Goal: Information Seeking & Learning: Learn about a topic

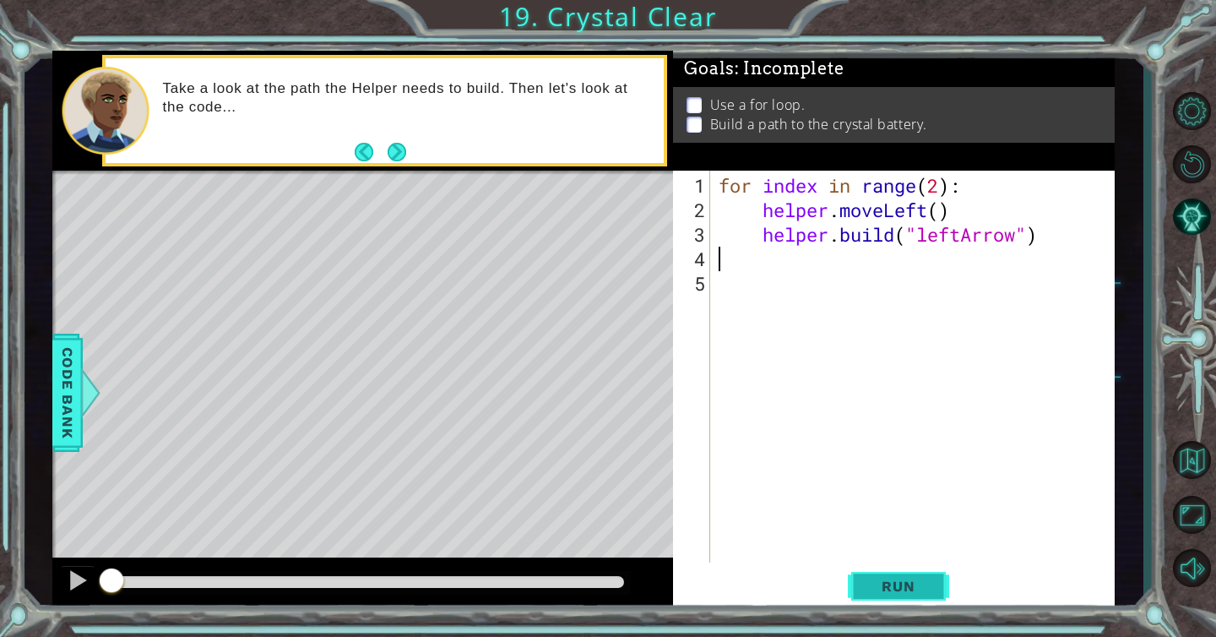
click at [918, 590] on span "Run" at bounding box center [898, 586] width 67 height 17
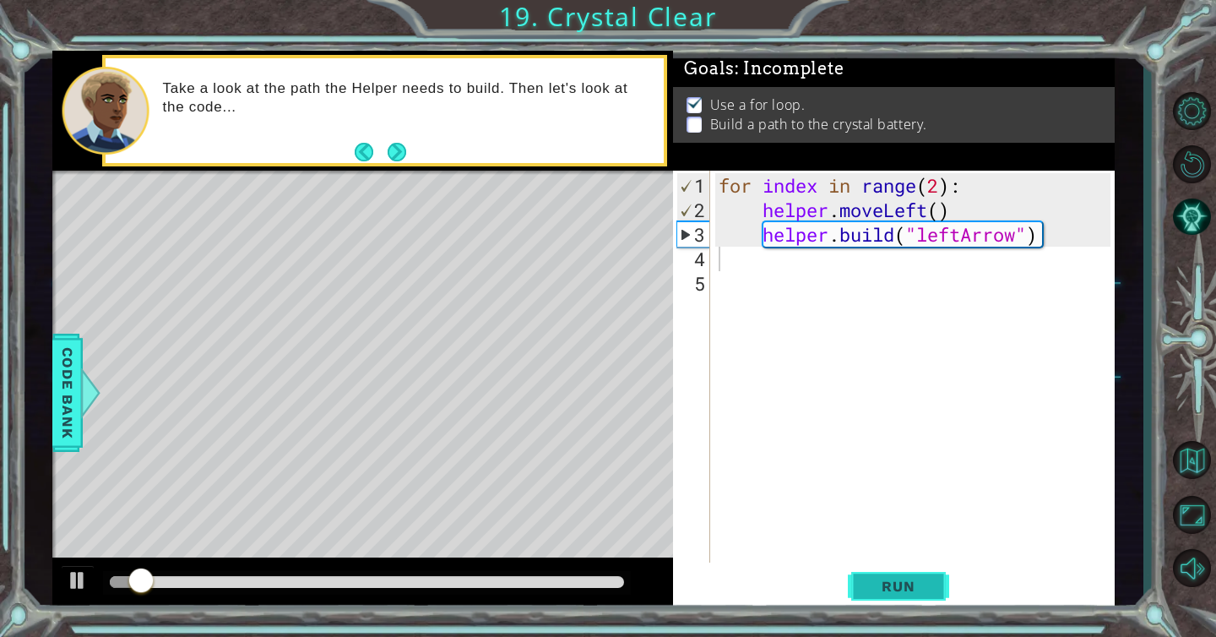
click at [918, 590] on span "Run" at bounding box center [898, 586] width 67 height 17
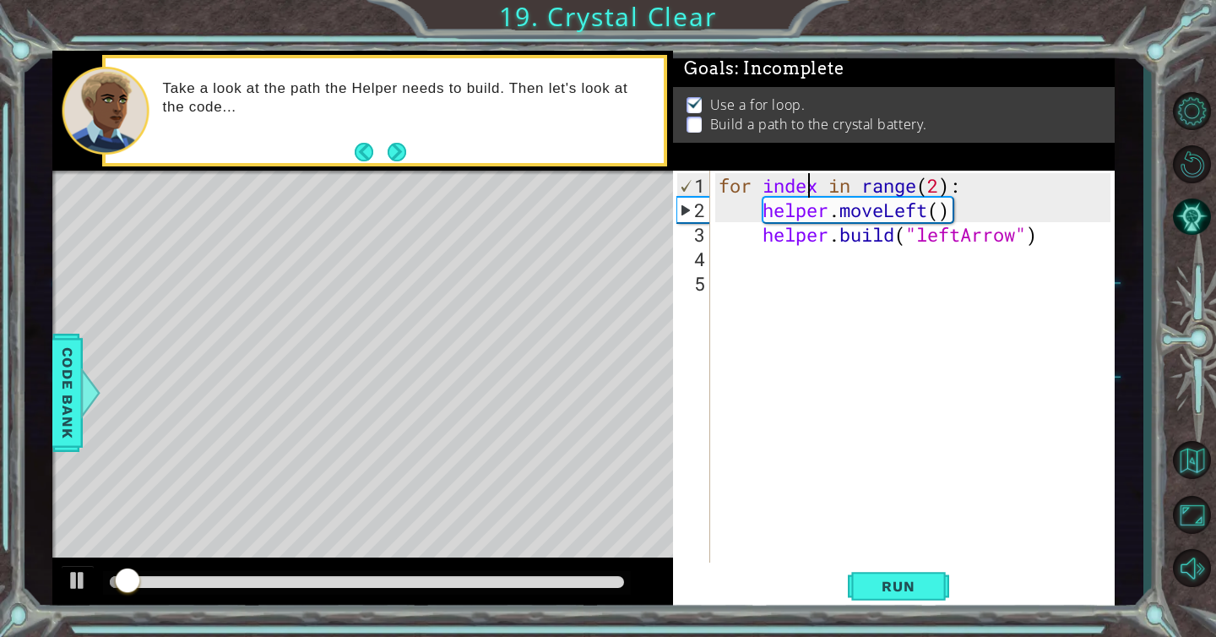
click at [811, 185] on div "for index in range ( 2 ) : helper . moveLeft ( ) helper . build ( "leftArrow" )" at bounding box center [916, 393] width 403 height 441
type textarea "for index in range(2):"
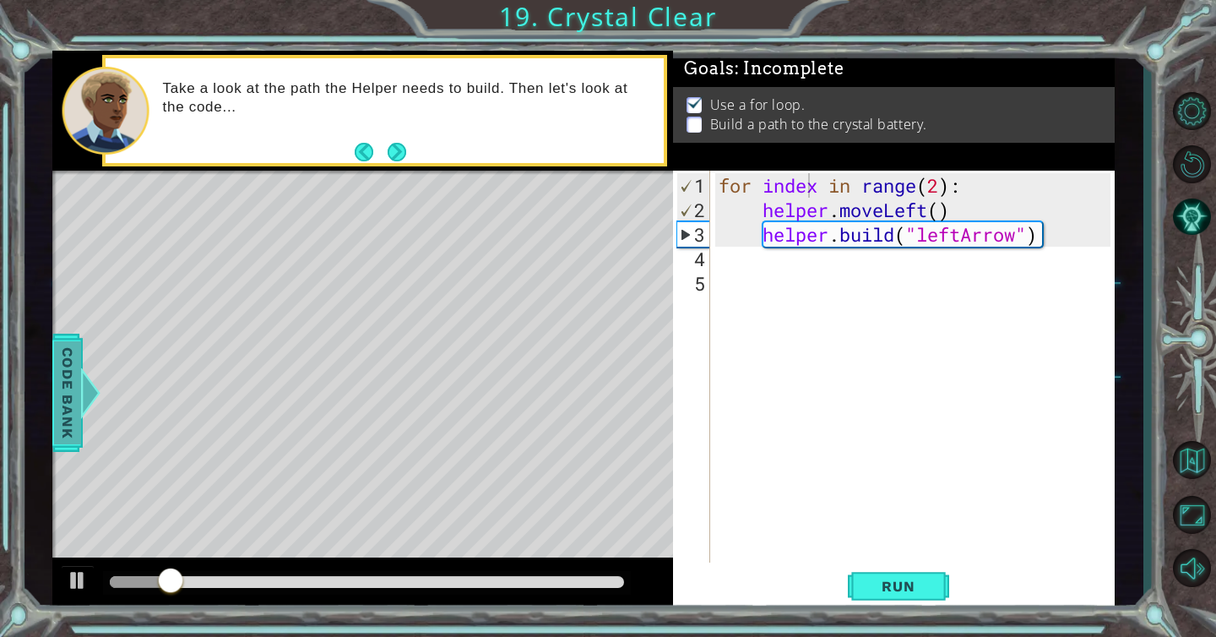
click at [59, 418] on span "Code Bank" at bounding box center [67, 392] width 27 height 103
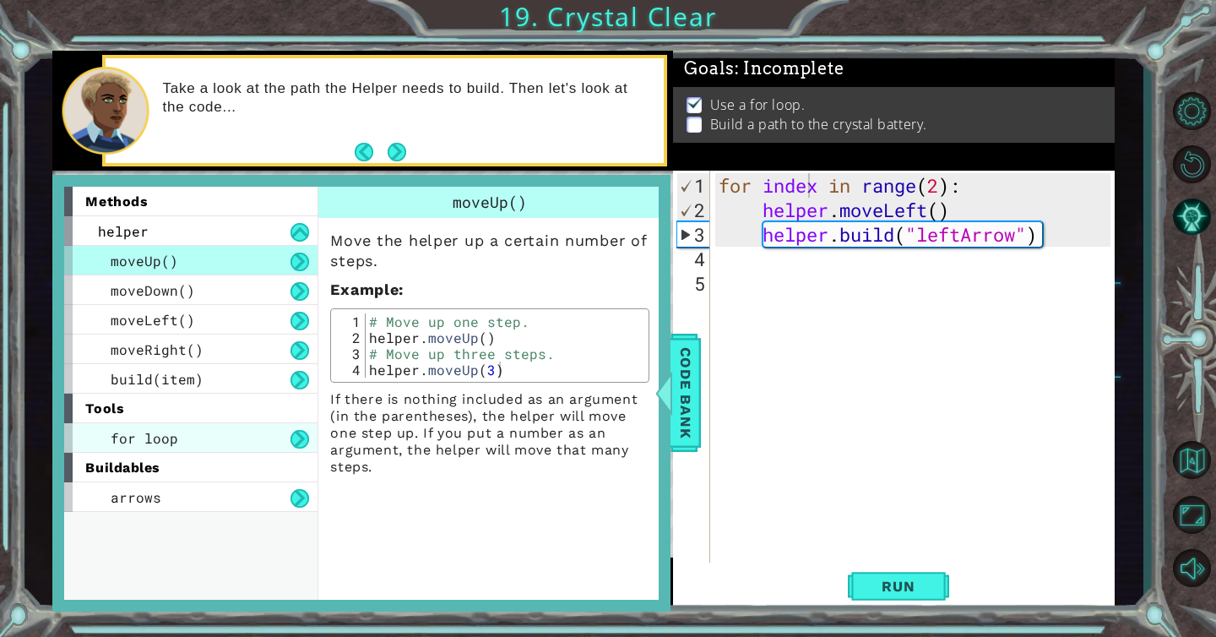
click at [160, 443] on span "for loop" at bounding box center [145, 438] width 68 height 18
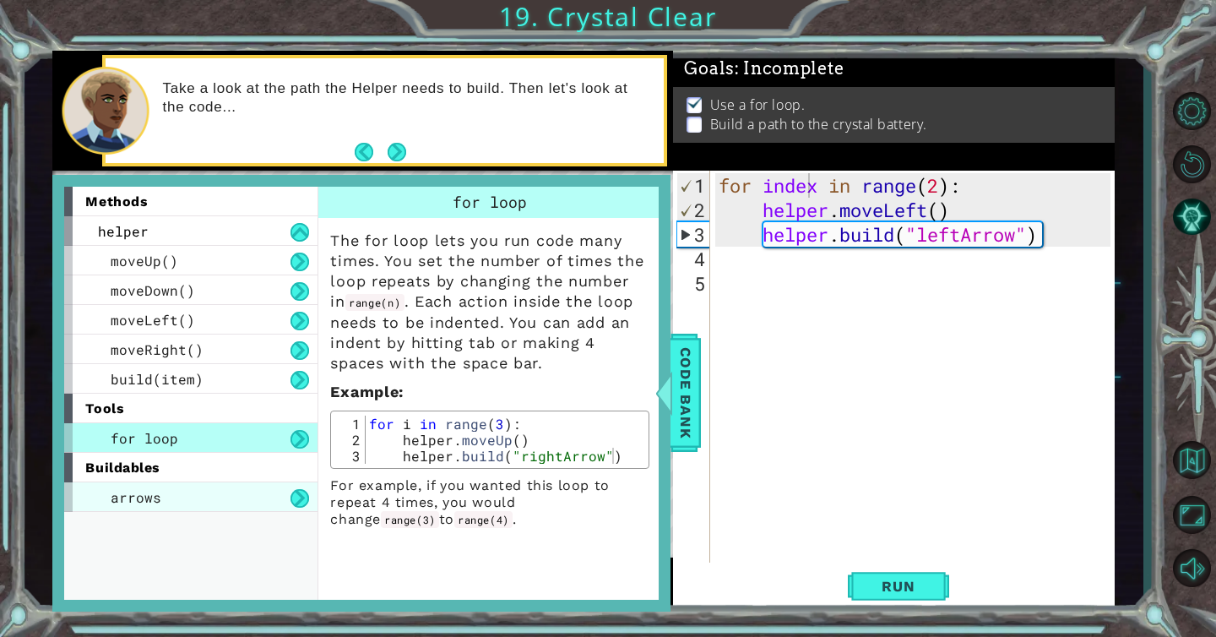
click at [150, 488] on span "arrows" at bounding box center [136, 497] width 51 height 18
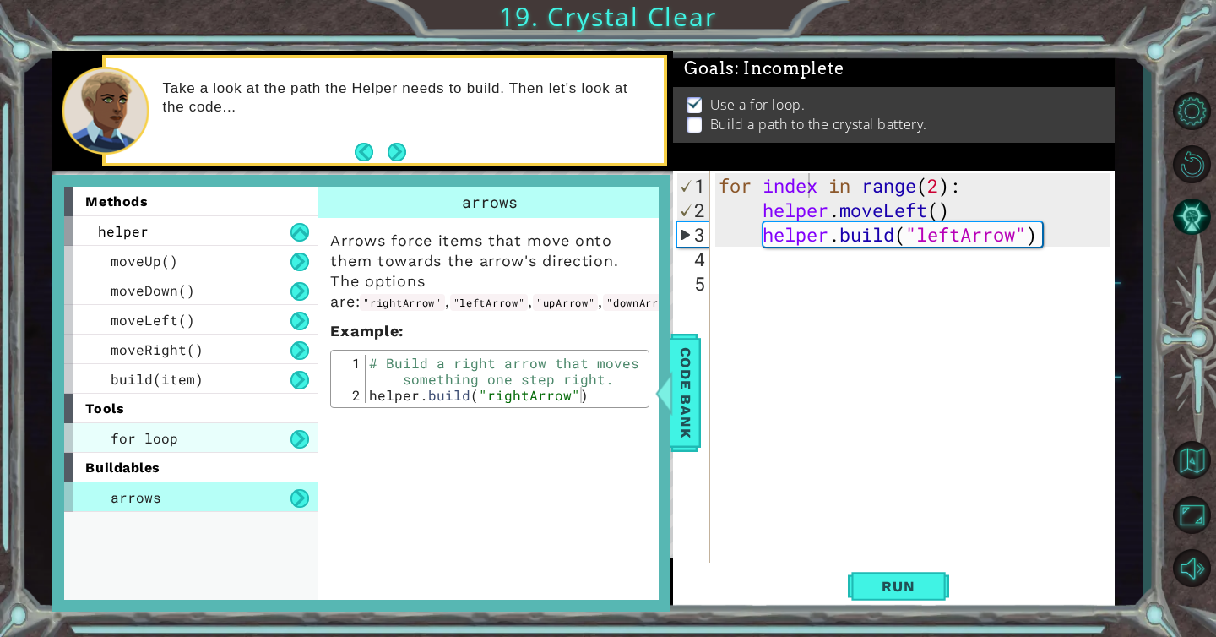
click at [190, 440] on div "for loop" at bounding box center [190, 438] width 253 height 30
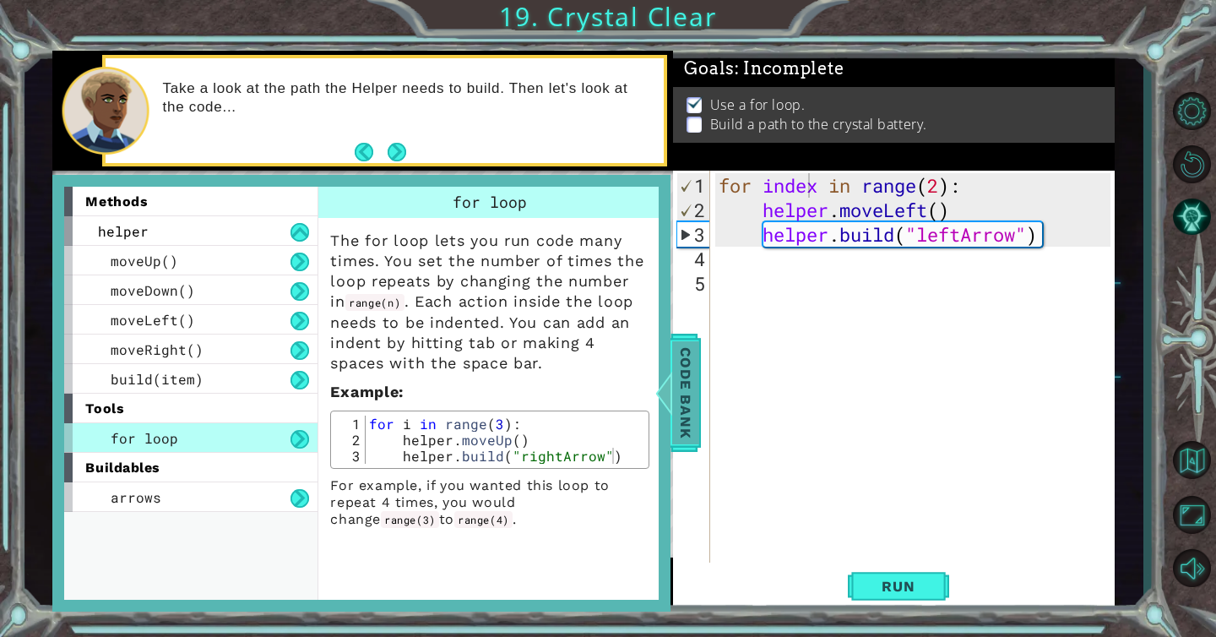
click at [677, 404] on span "Code Bank" at bounding box center [685, 392] width 27 height 103
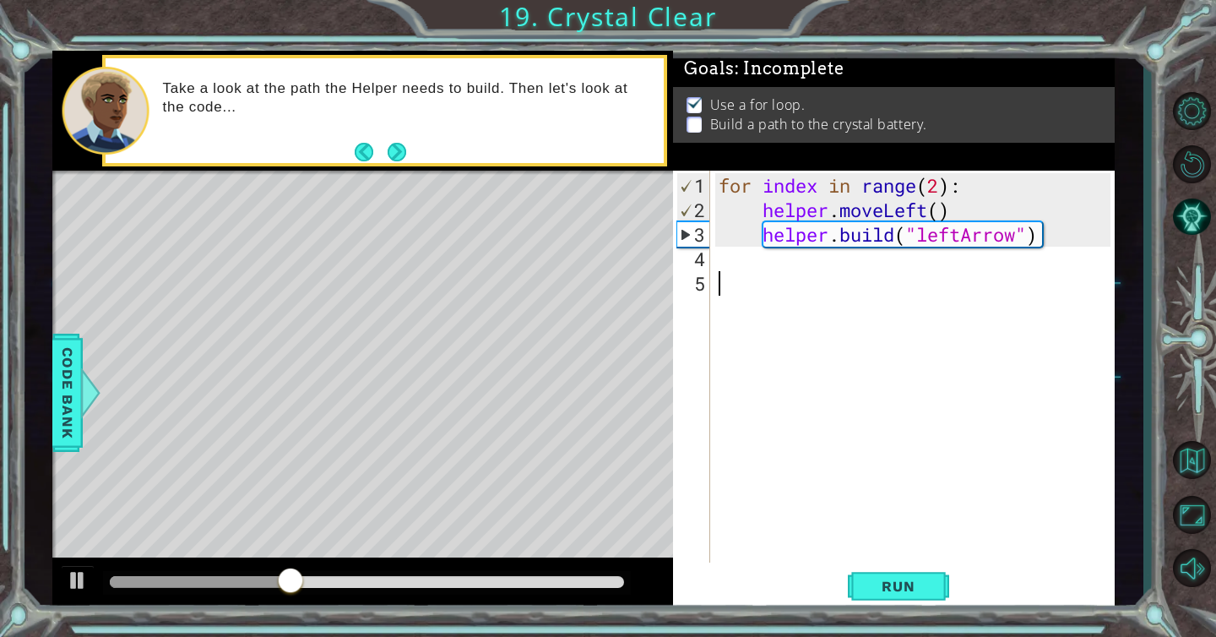
click at [798, 293] on div "for index in range ( 2 ) : helper . moveLeft ( ) helper . build ( "leftArrow" )" at bounding box center [916, 393] width 403 height 441
click at [718, 263] on div "for index in range ( 2 ) : helper . moveLeft ( ) helper . build ( "leftArrow" )" at bounding box center [916, 393] width 403 height 441
click at [941, 185] on div "for index in range ( 2 ) : helper . moveLeft ( ) helper . build ( "leftArrow" )…" at bounding box center [916, 393] width 403 height 441
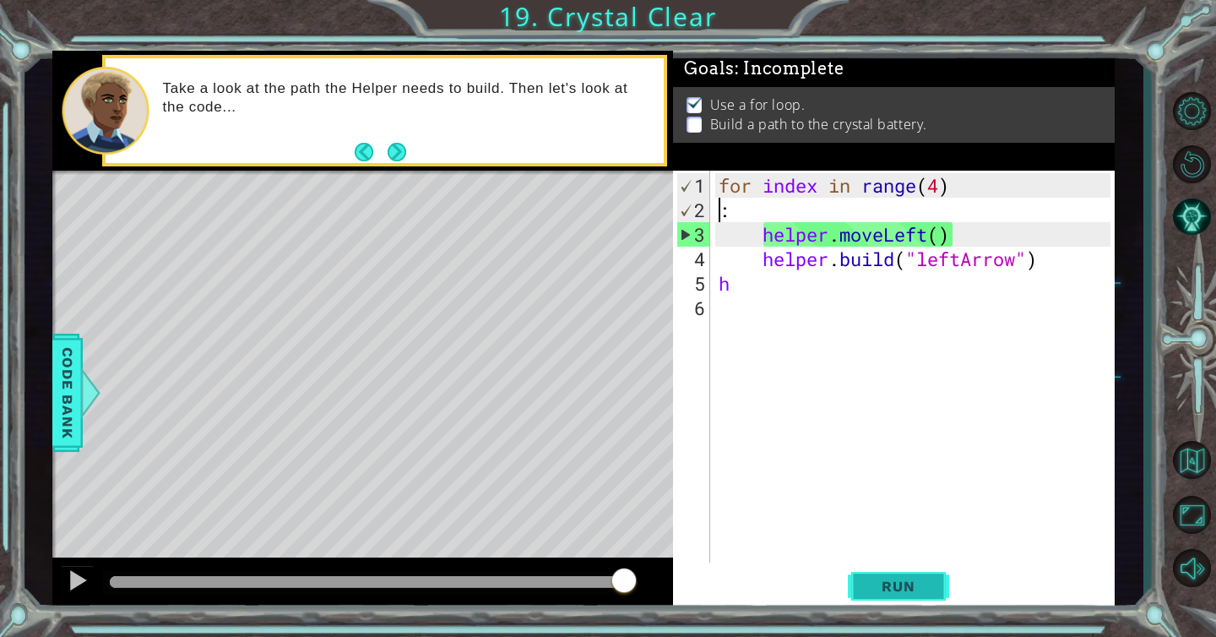
click at [924, 605] on button "Run" at bounding box center [898, 586] width 101 height 44
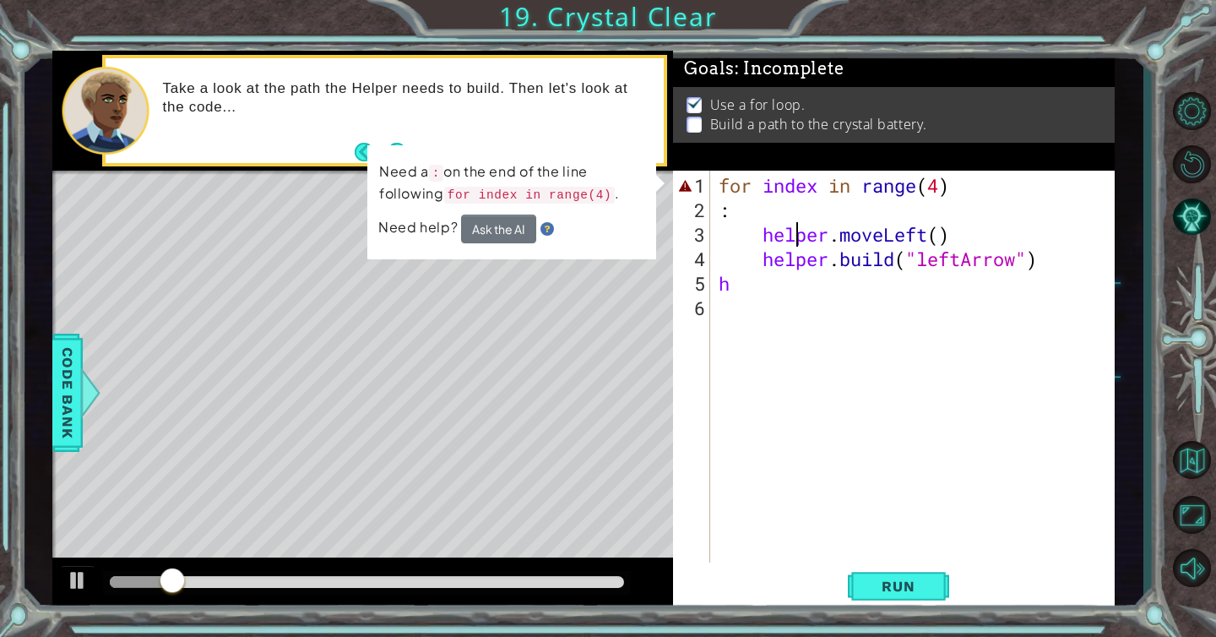
click at [795, 220] on div "for index in range ( 4 ) : helper . moveLeft ( ) helper . build ( "leftArrow" )…" at bounding box center [916, 393] width 403 height 441
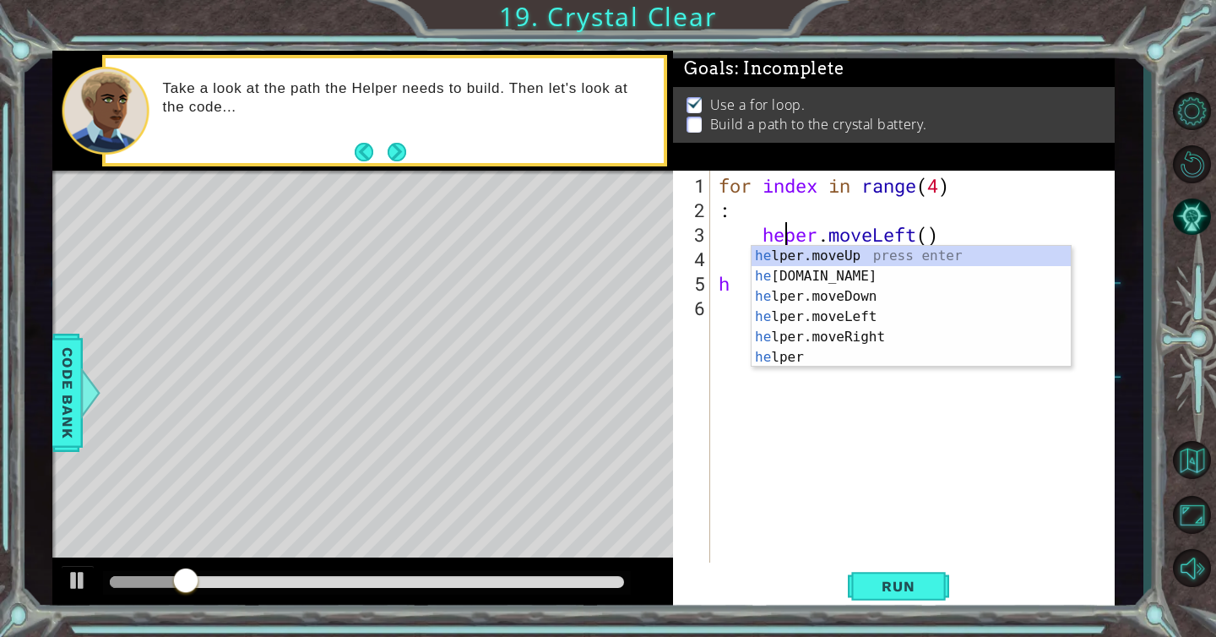
click at [766, 202] on div "for index in range ( 4 ) : heper . moveLeft ( ) helper . build ( "leftArrow" ) h" at bounding box center [916, 393] width 403 height 441
type textarea ":"
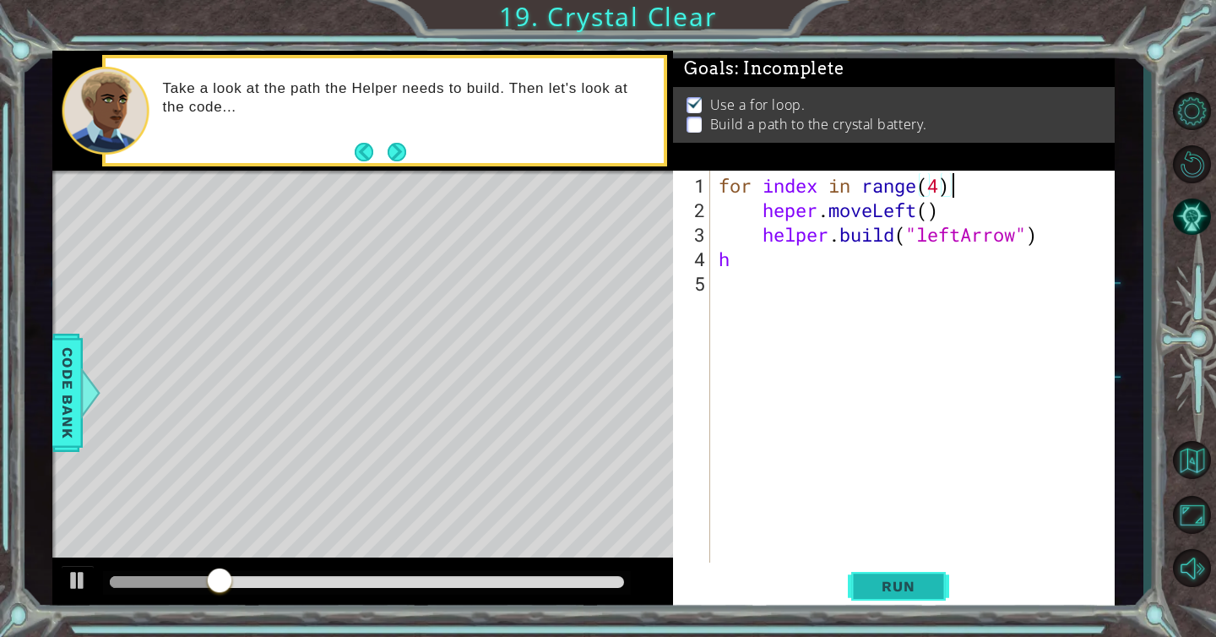
click at [924, 594] on button "Run" at bounding box center [898, 586] width 101 height 44
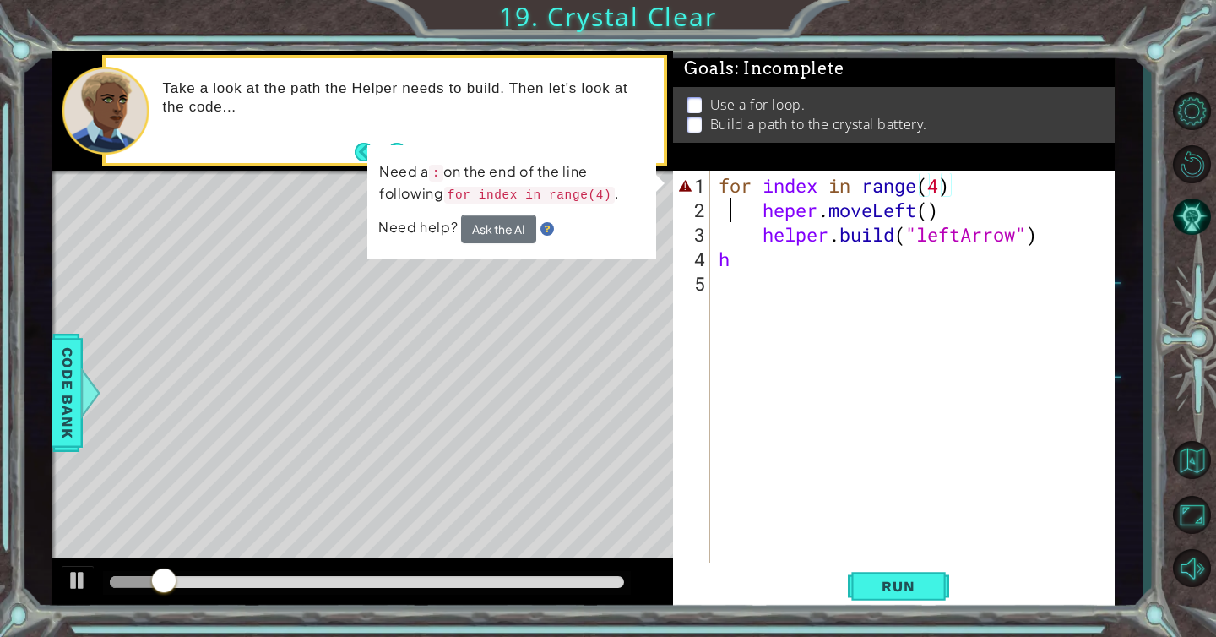
click at [732, 204] on div "for index in range ( 4 ) heper . moveLeft ( ) helper . build ( "leftArrow" ) h" at bounding box center [916, 393] width 403 height 441
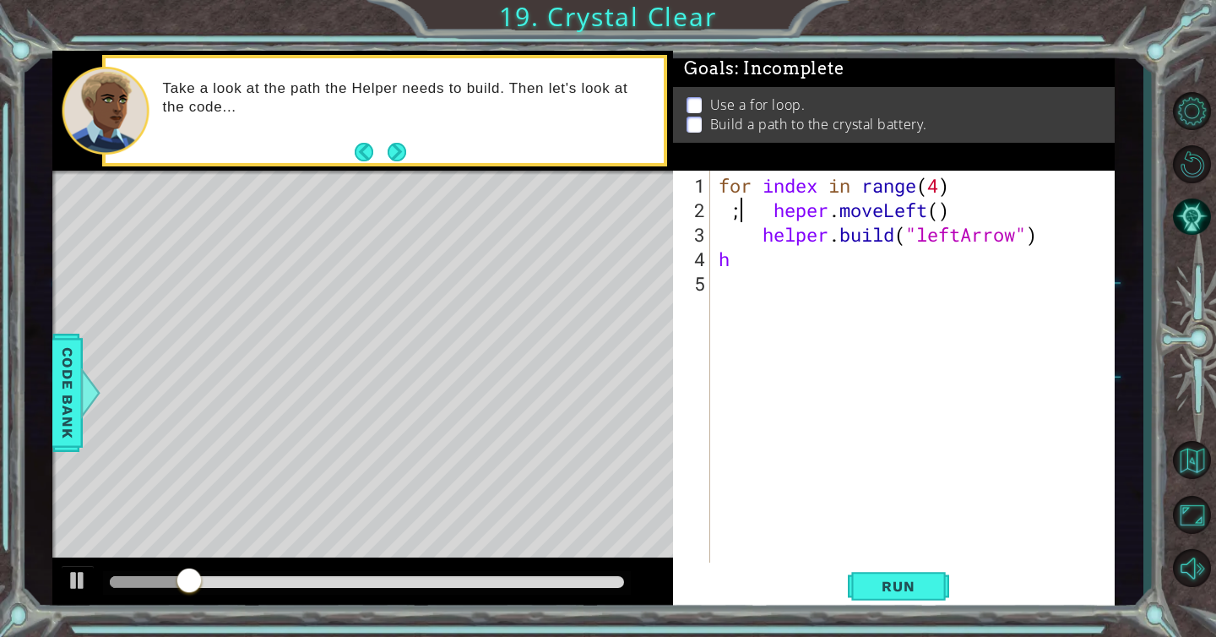
click at [732, 204] on div "for index in range ( 4 ) ; heper . moveLeft ( ) helper . build ( "leftArrow" ) h" at bounding box center [916, 393] width 403 height 441
click at [760, 220] on div "for index in range ( 4 ) :; heper . moveLeft ( ) helper . build ( "leftArrow" )…" at bounding box center [916, 393] width 403 height 441
click at [742, 207] on div "for index in range ( 4 ) :; heper . moveLeft ( ) helper . build ( "leftArrow" )…" at bounding box center [916, 393] width 403 height 441
click at [912, 600] on button "Run" at bounding box center [898, 586] width 101 height 44
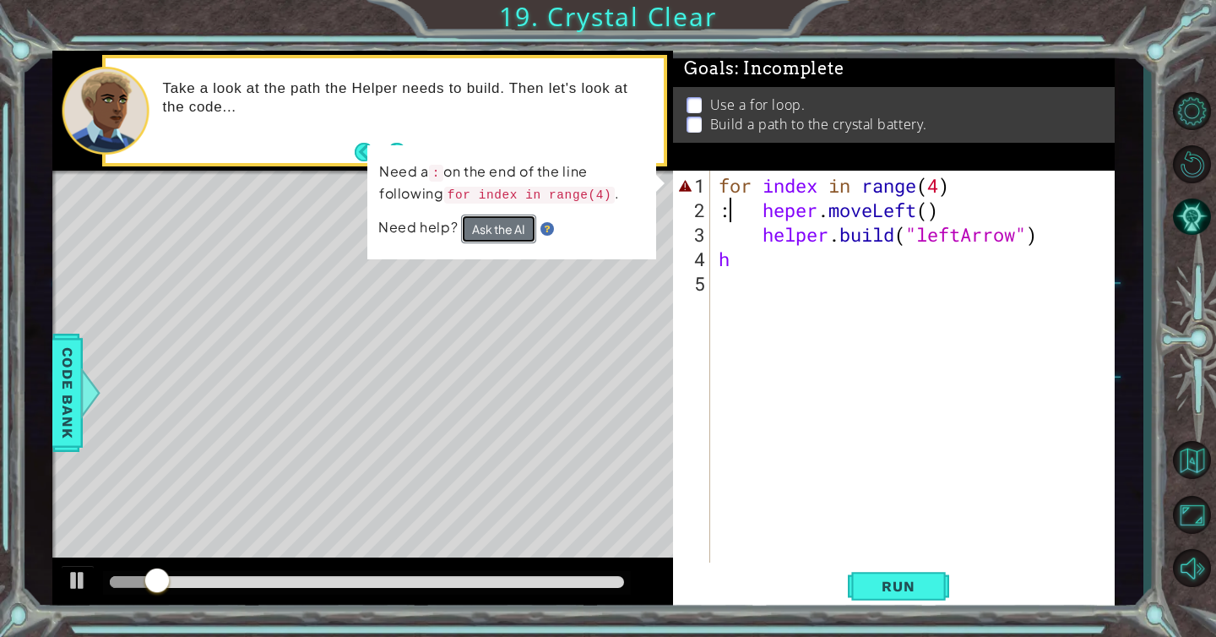
click at [484, 235] on button "Ask the AI" at bounding box center [498, 229] width 75 height 29
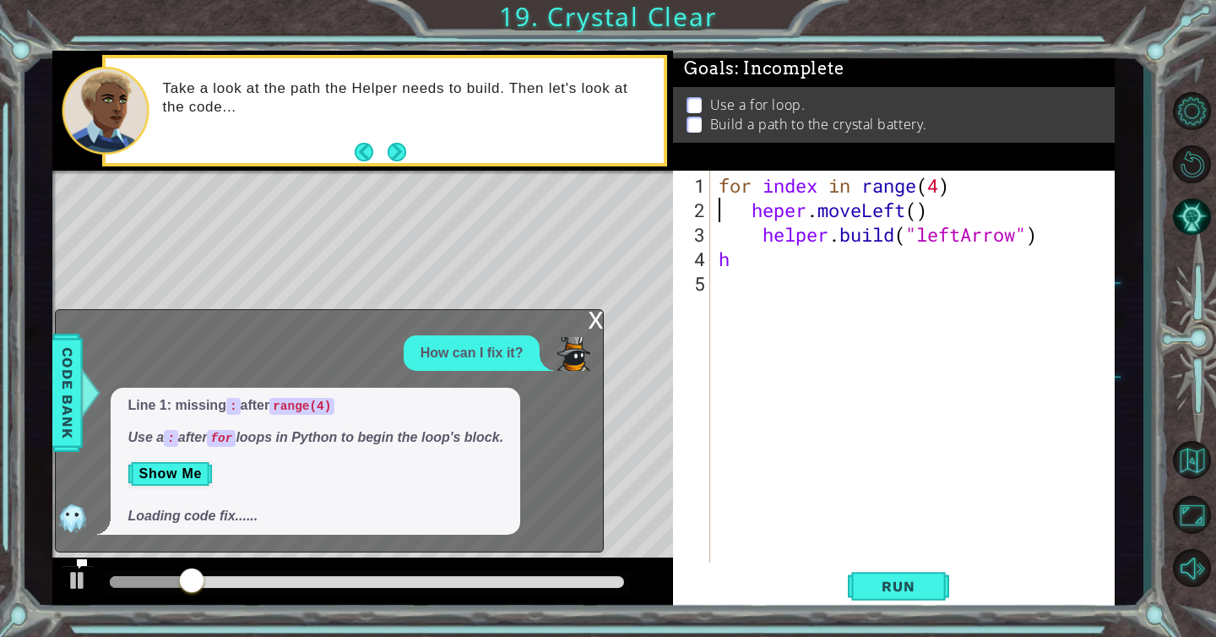
click at [981, 190] on div "for index in range ( 4 ) heper . moveLeft ( ) helper . build ( "leftArrow" ) h" at bounding box center [916, 393] width 403 height 441
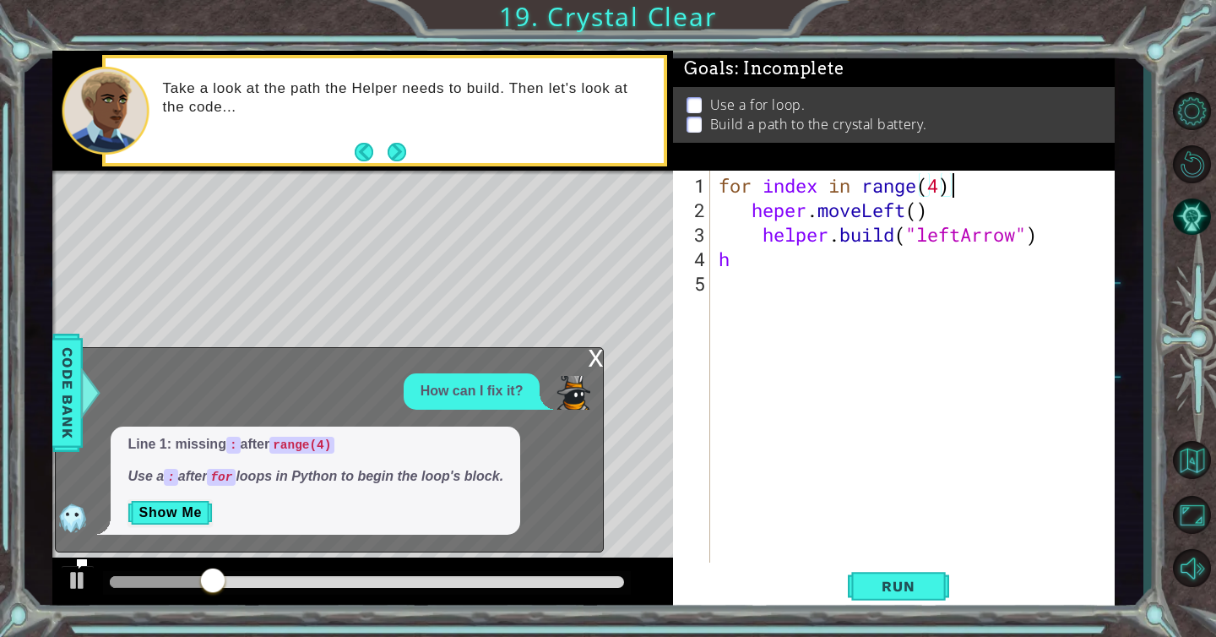
type textarea "for index in range(4):"
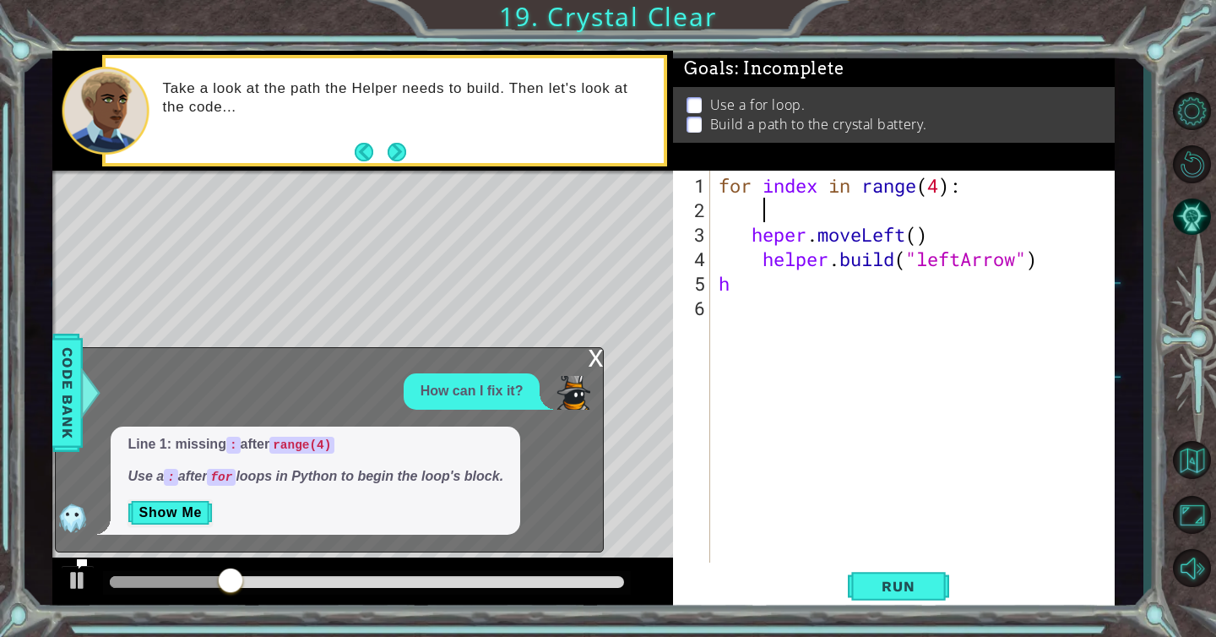
scroll to position [0, 0]
click at [889, 586] on span "Run" at bounding box center [898, 586] width 67 height 17
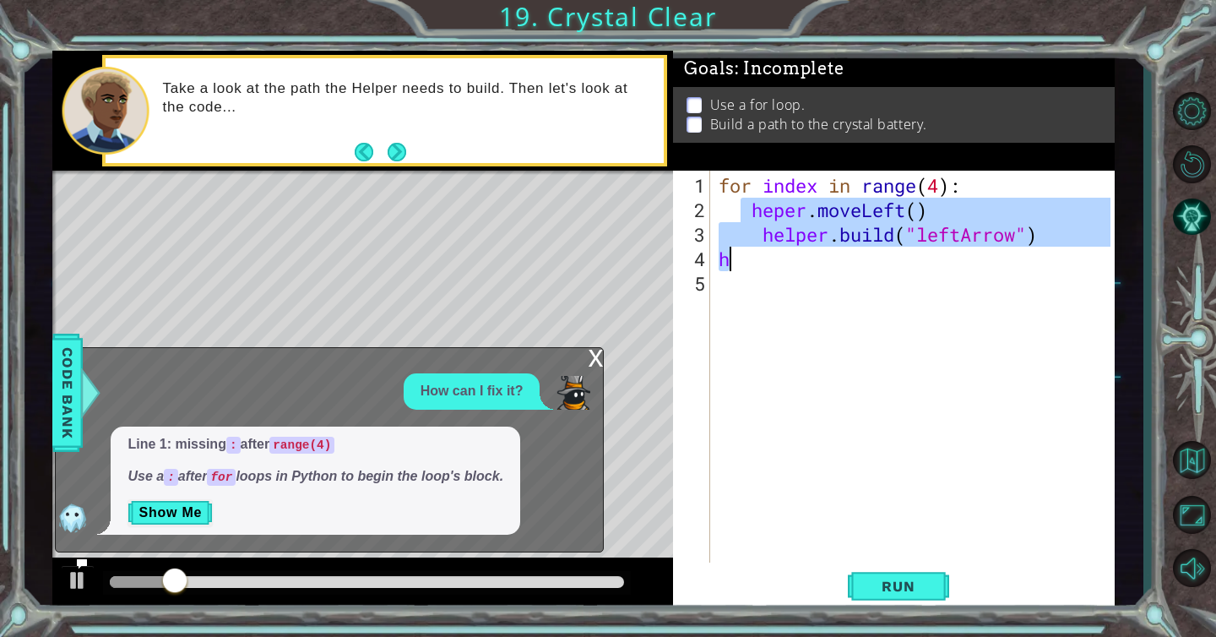
drag, startPoint x: 743, startPoint y: 203, endPoint x: 1070, endPoint y: 256, distance: 331.2
click at [1070, 256] on div "for index in range ( 4 ) : heper . moveLeft ( ) helper . build ( "leftArrow" ) h" at bounding box center [916, 393] width 403 height 441
click at [927, 196] on div "for index in range ( 4 ) : heper . moveLeft ( ) helper . build ( "leftArrow" ) h" at bounding box center [916, 393] width 403 height 441
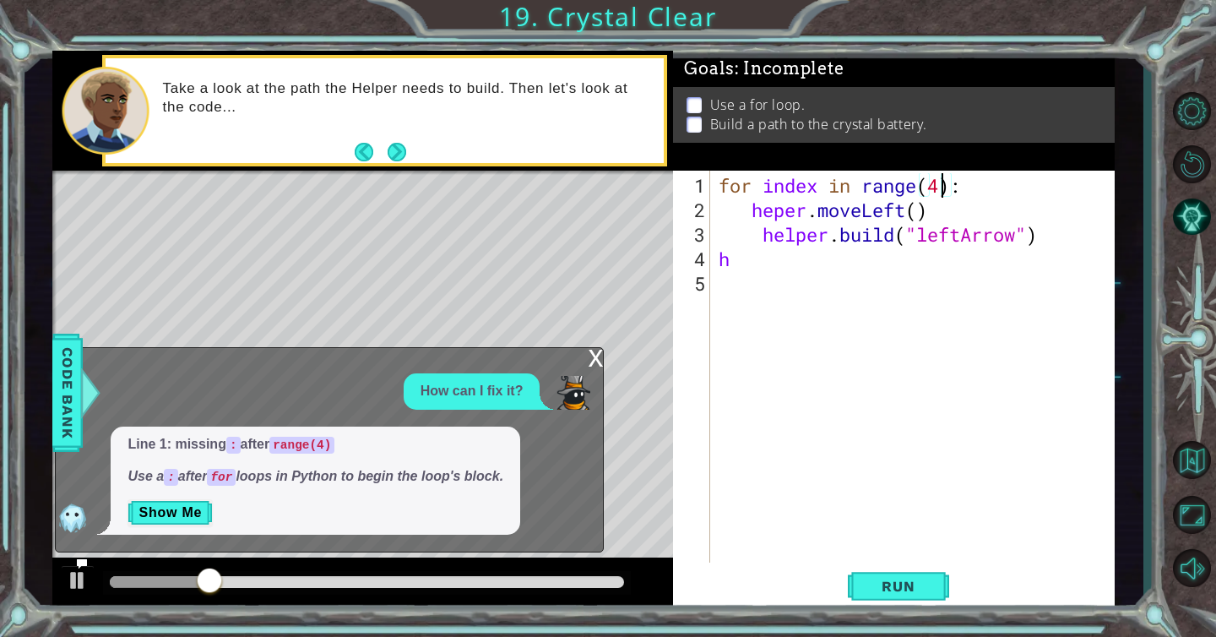
click at [940, 189] on div "for index in range ( 4 ) : heper . moveLeft ( ) helper . build ( "leftArrow" ) h" at bounding box center [916, 393] width 403 height 441
type textarea "for index in range(5):"
click at [914, 590] on span "Run" at bounding box center [898, 586] width 67 height 17
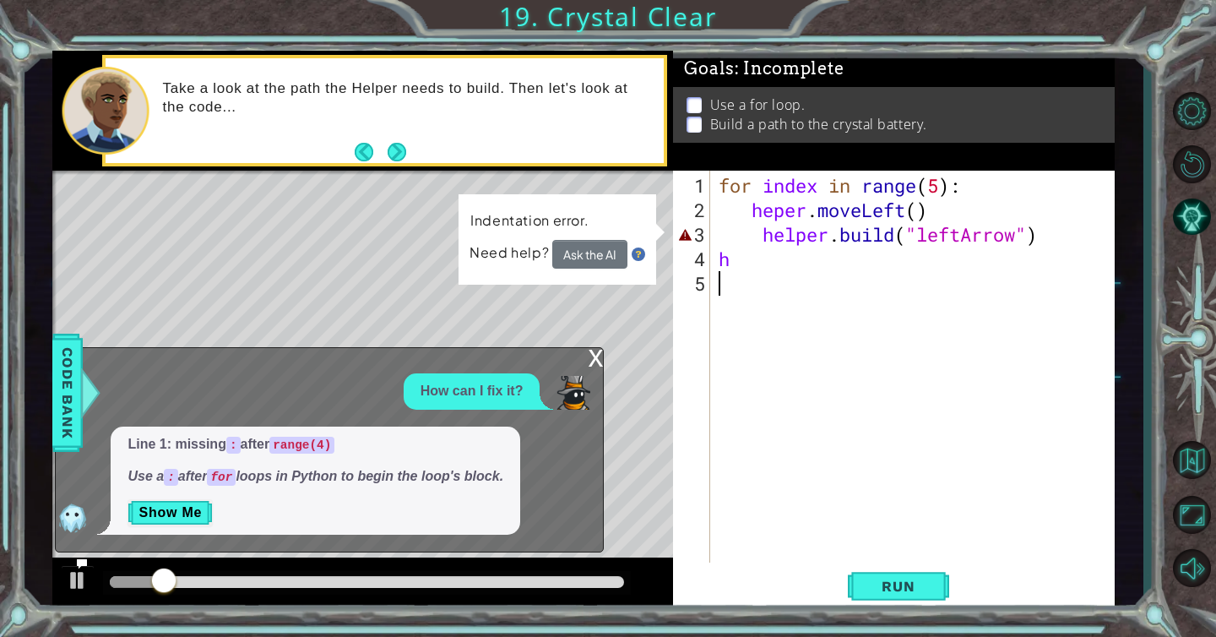
click at [742, 270] on div "for index in range ( 5 ) : heper . moveLeft ( ) helper . build ( "leftArrow" ) h" at bounding box center [916, 393] width 403 height 441
click at [737, 258] on div "for index in range ( 5 ) : heper . moveLeft ( ) helper . build ( "leftArrow" ) h" at bounding box center [916, 393] width 403 height 441
type textarea "h"
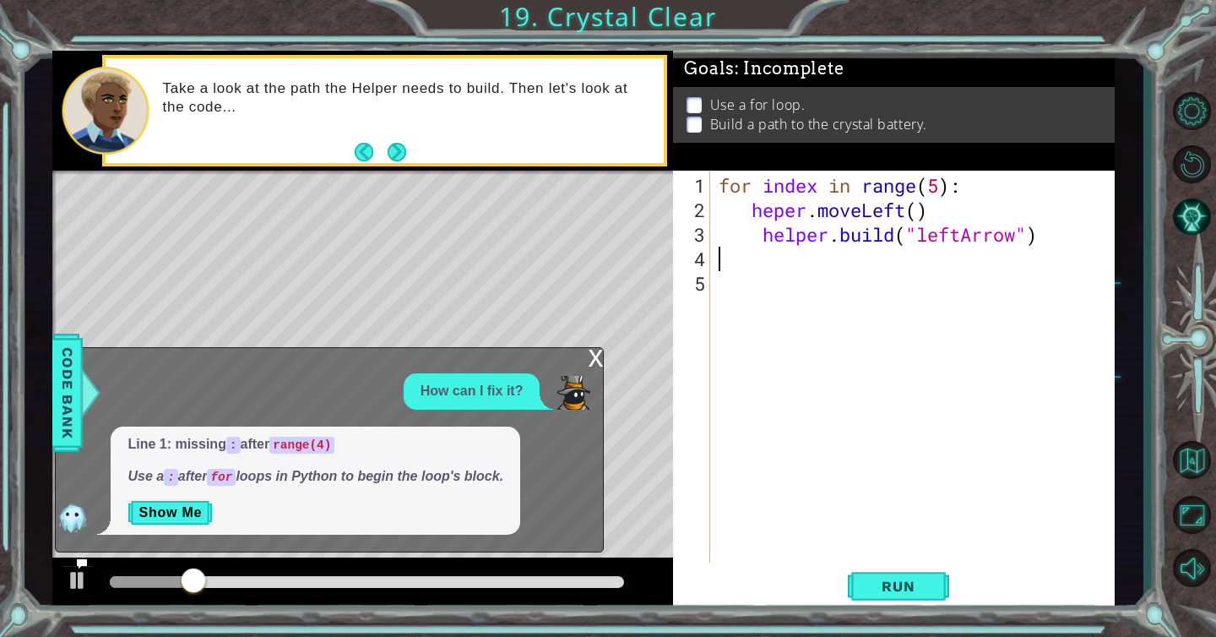
click at [758, 233] on div "for index in range ( 5 ) : heper . moveLeft ( ) helper . build ( "leftArrow" )" at bounding box center [916, 393] width 403 height 441
click at [764, 233] on div "for index in range ( 5 ) : heper . moveLeft ( ) helper . build ( "leftArrow" )" at bounding box center [916, 393] width 403 height 441
click at [738, 233] on div "for index in range ( 5 ) : heper . moveLeft ( ) c helper . build ( "leftArrow" )" at bounding box center [916, 393] width 403 height 441
click at [892, 600] on button "Run" at bounding box center [898, 586] width 101 height 44
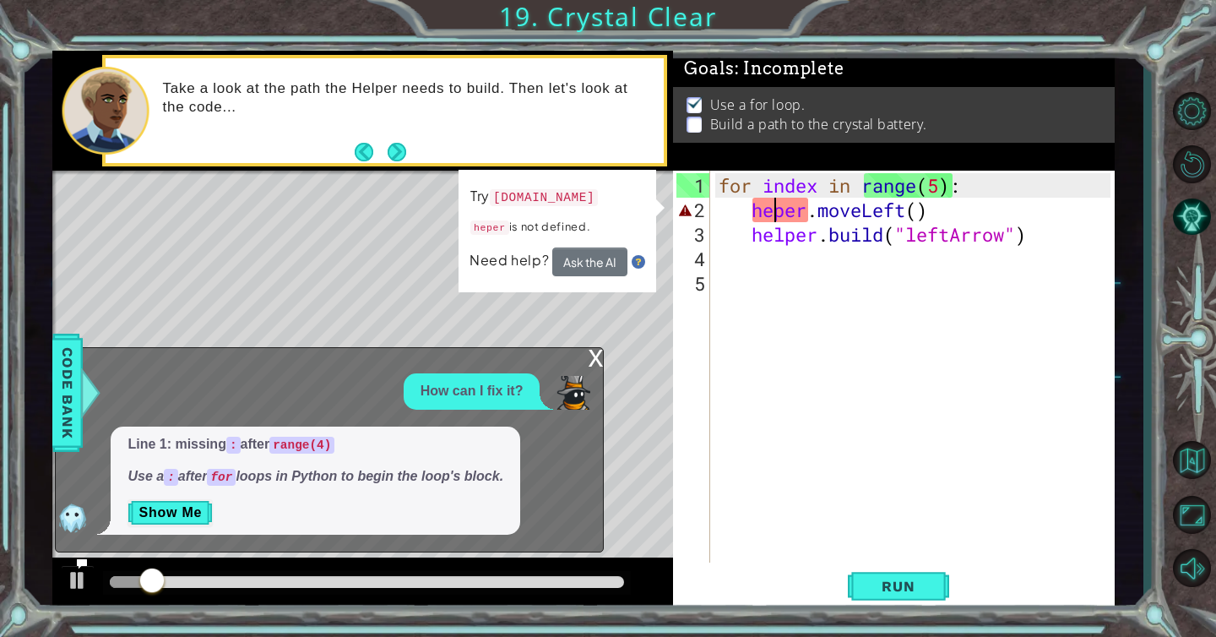
click at [774, 219] on div "for index in range ( 5 ) : heper . moveLeft ( ) helper . build ( "leftArrow" )" at bounding box center [916, 393] width 403 height 441
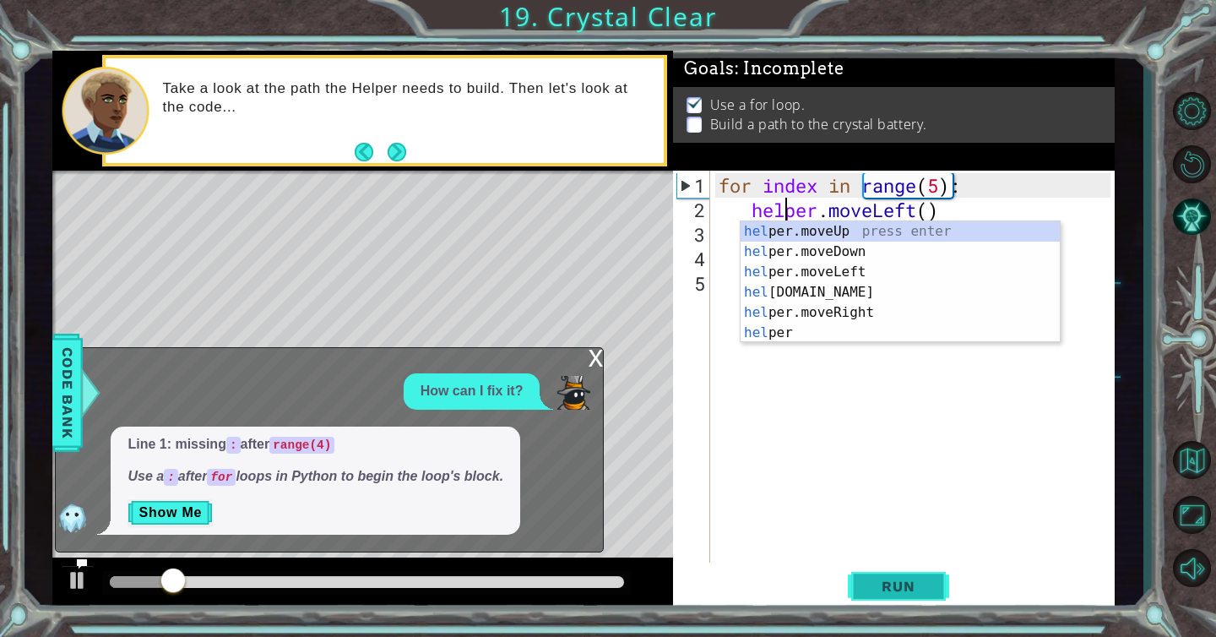
type textarea "helper.moveLeft()"
click at [919, 593] on span "Run" at bounding box center [898, 586] width 67 height 17
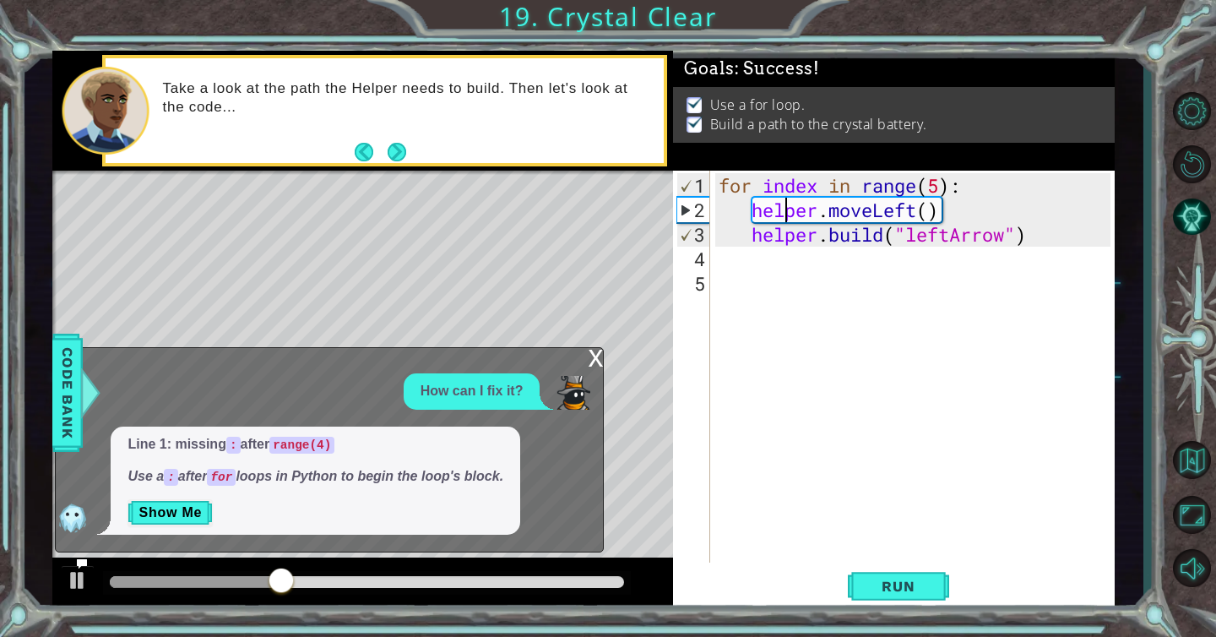
click at [596, 356] on div "x" at bounding box center [595, 356] width 15 height 17
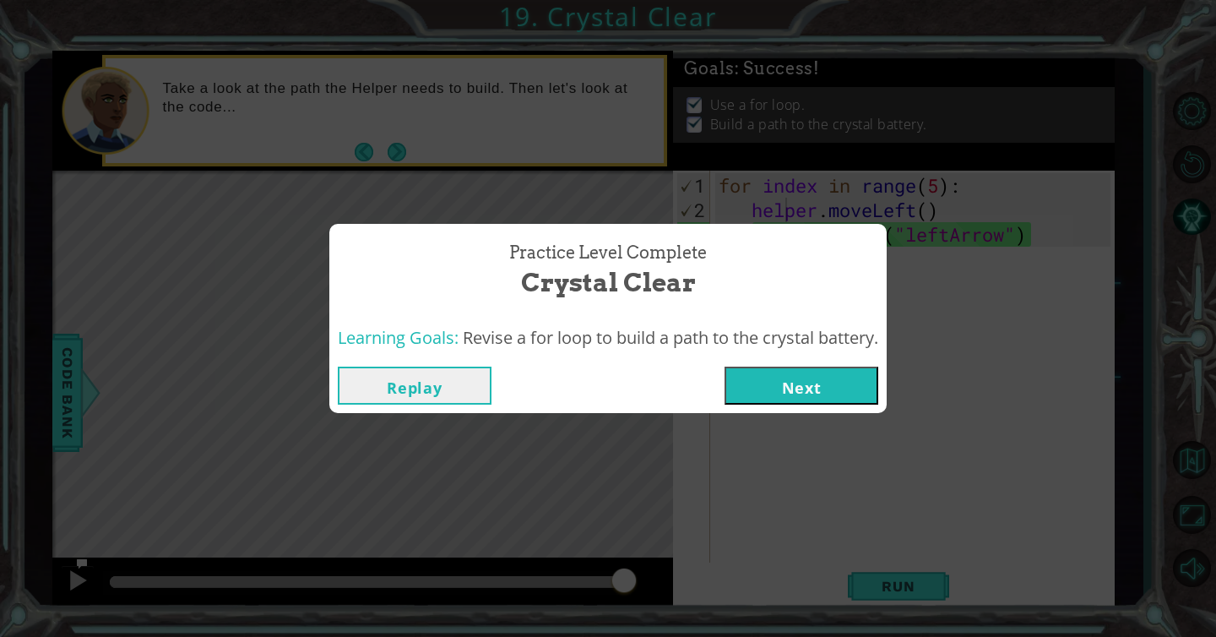
click at [790, 387] on button "Next" at bounding box center [802, 386] width 154 height 38
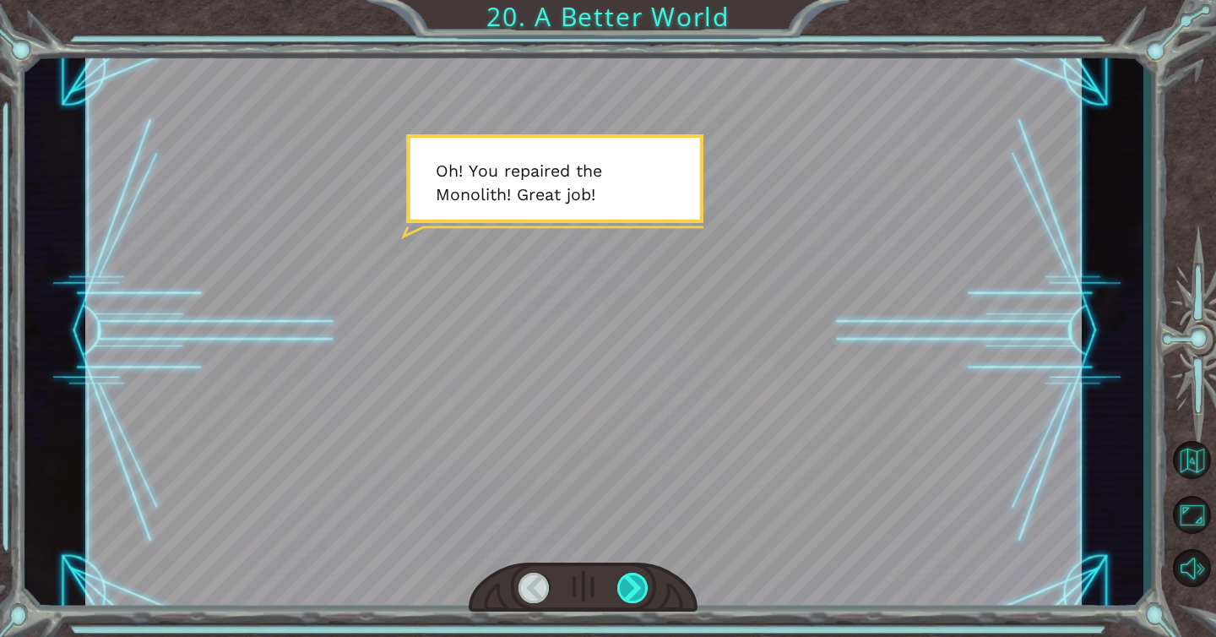
click at [647, 580] on div at bounding box center [633, 588] width 32 height 30
click at [654, 582] on div at bounding box center [583, 587] width 229 height 51
click at [622, 580] on div at bounding box center [633, 588] width 32 height 30
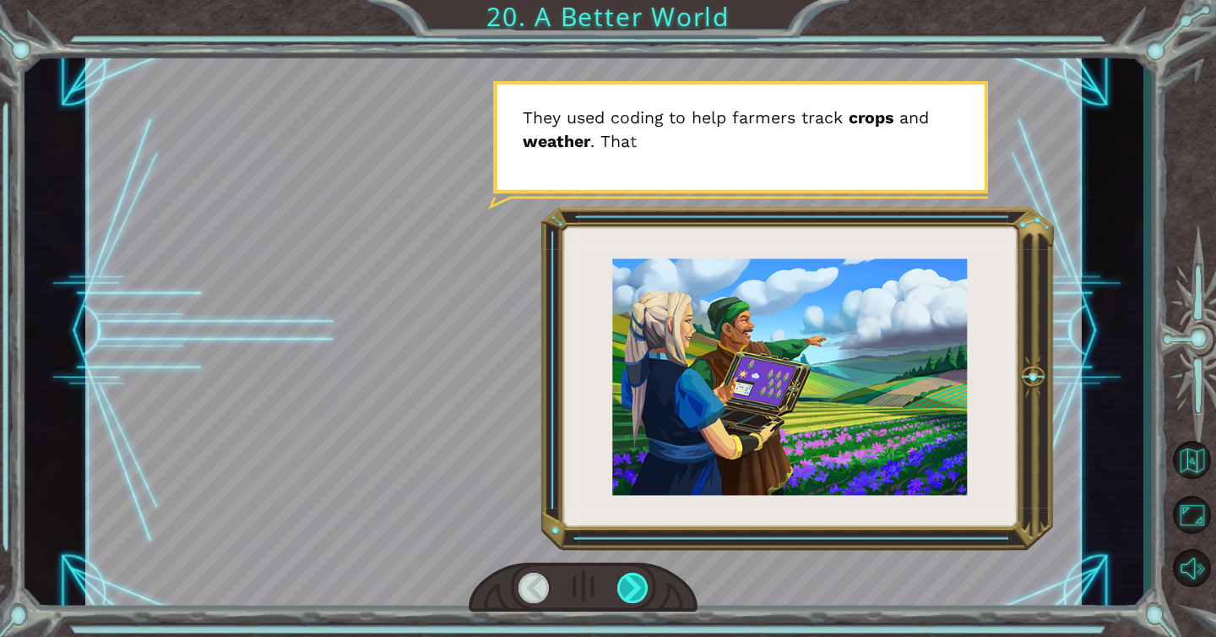
click at [623, 584] on div at bounding box center [633, 588] width 32 height 30
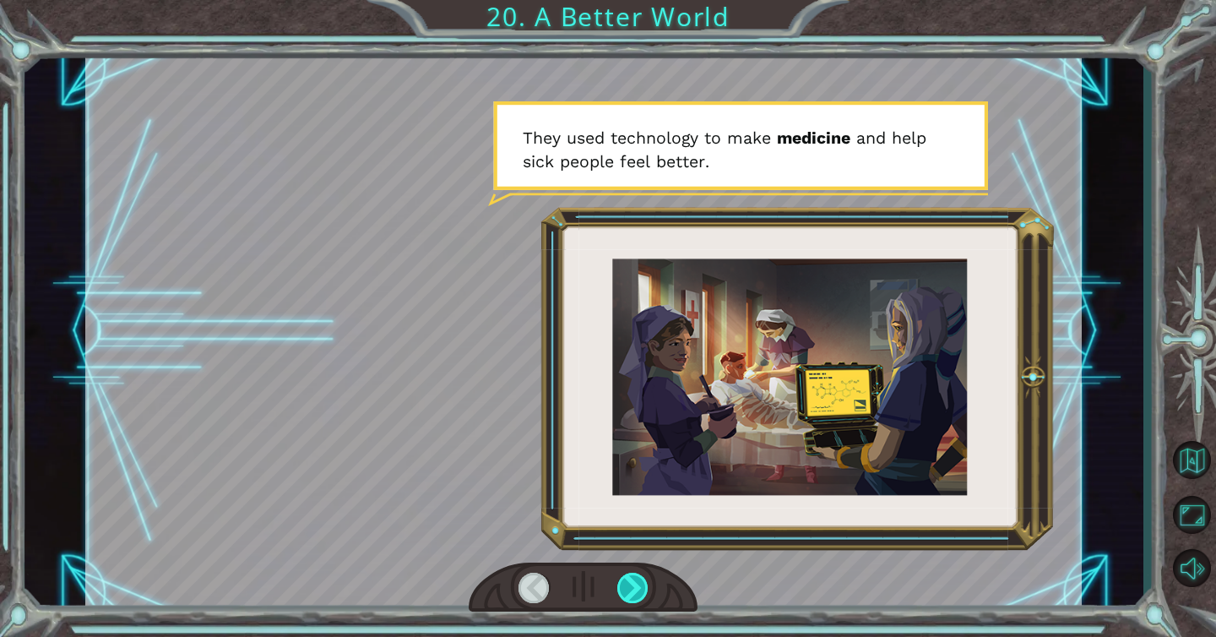
click at [625, 585] on div at bounding box center [633, 588] width 32 height 30
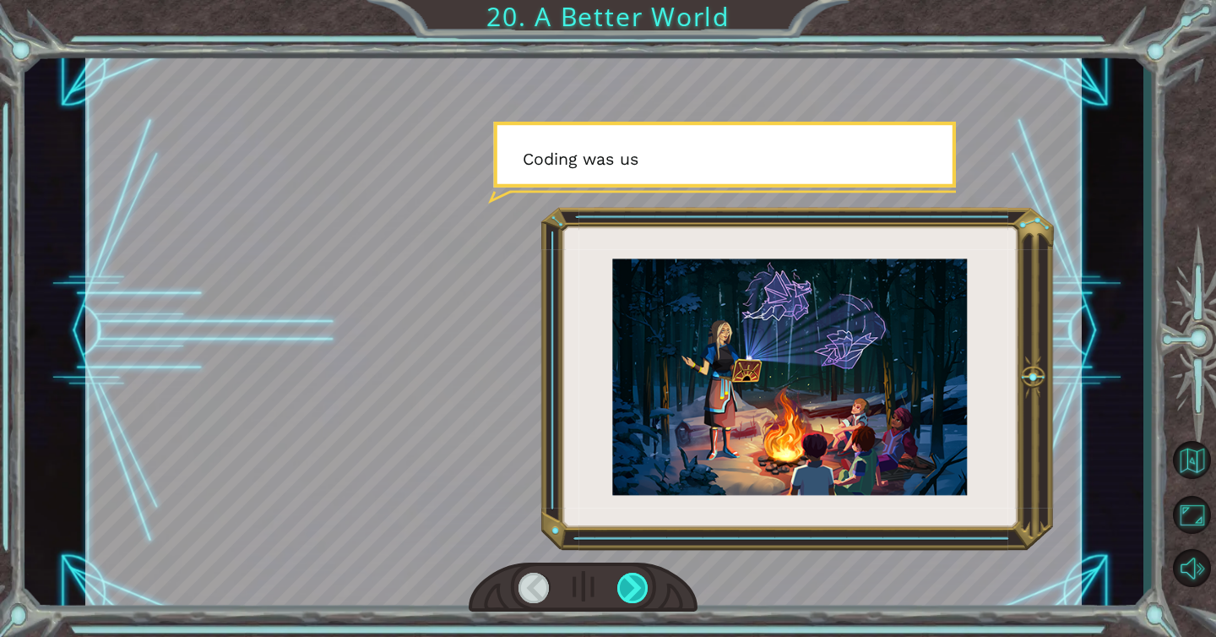
click at [625, 586] on div at bounding box center [633, 588] width 32 height 30
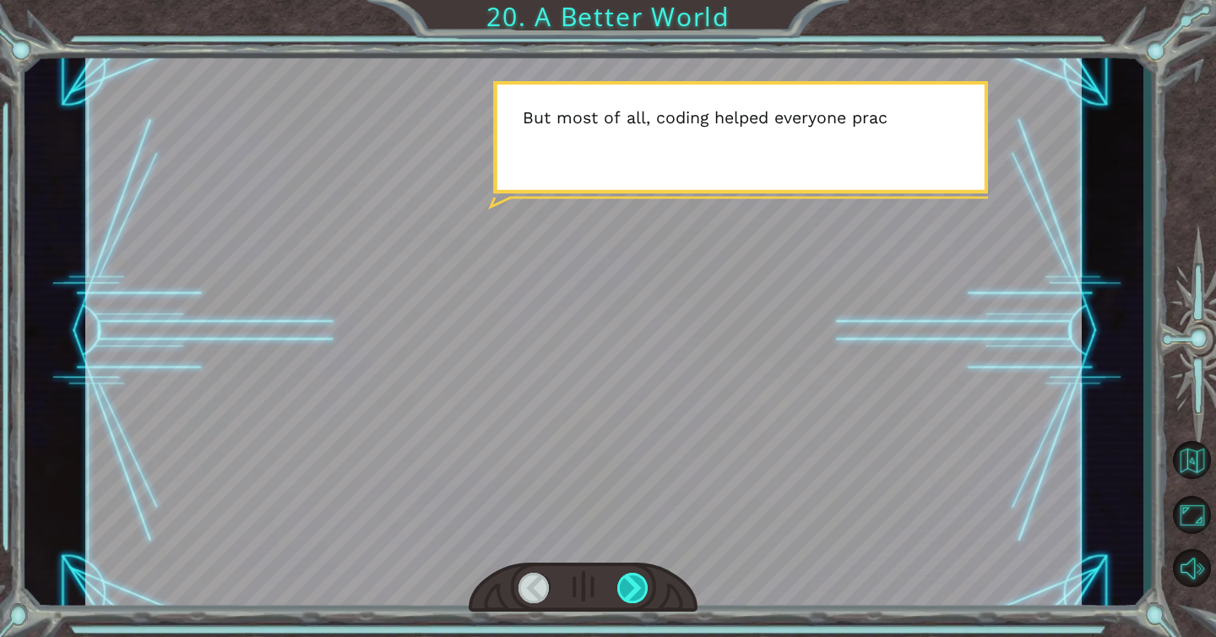
click at [628, 595] on div at bounding box center [633, 588] width 32 height 30
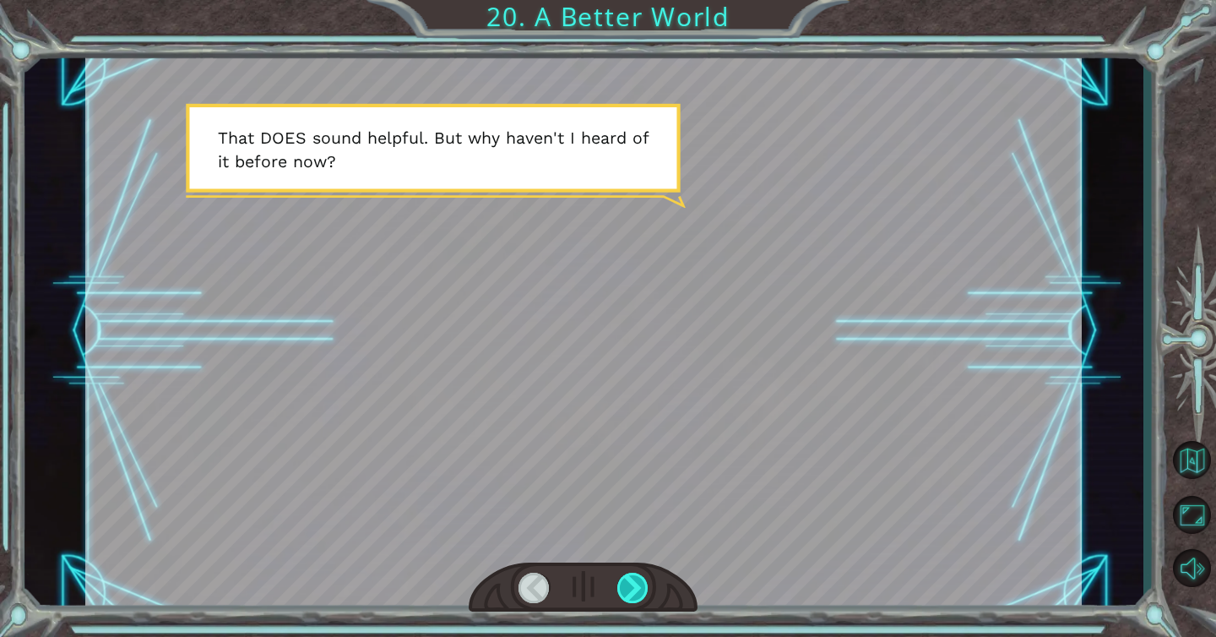
click at [628, 596] on div at bounding box center [633, 588] width 32 height 30
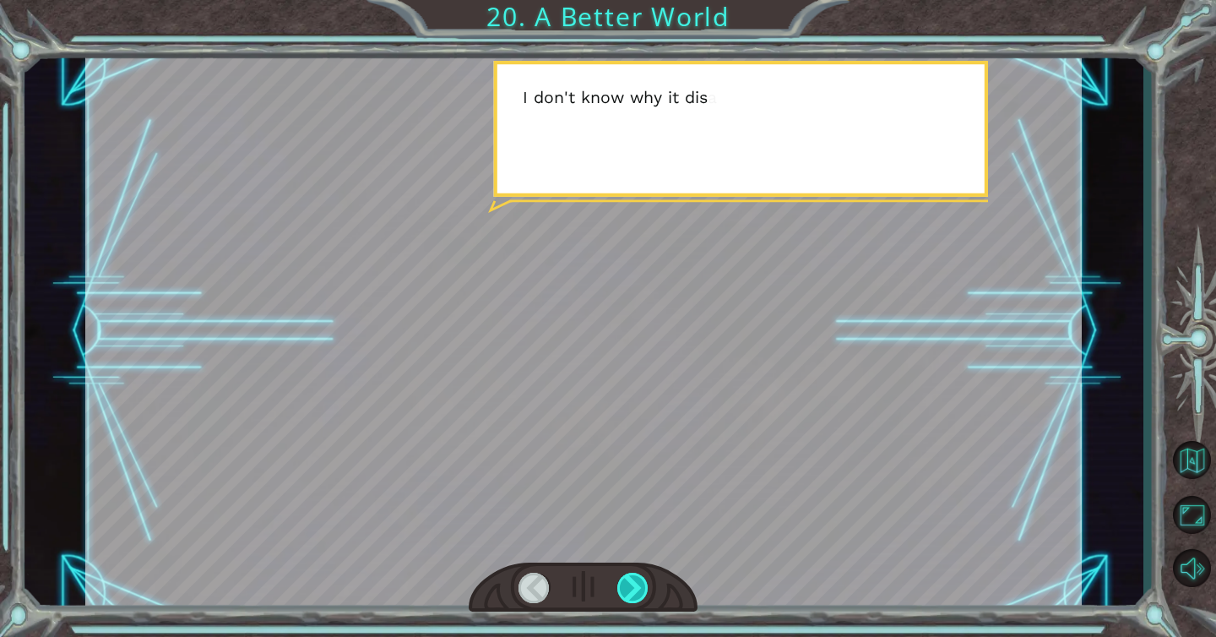
click at [628, 596] on div at bounding box center [633, 588] width 32 height 30
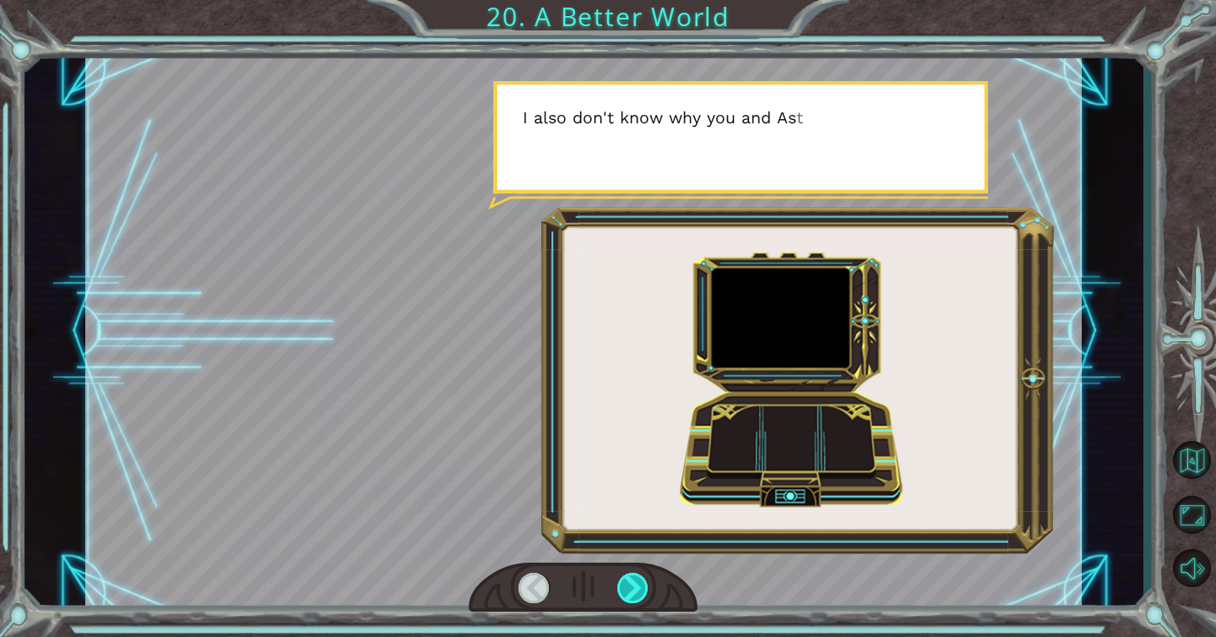
click at [628, 596] on div at bounding box center [633, 588] width 32 height 30
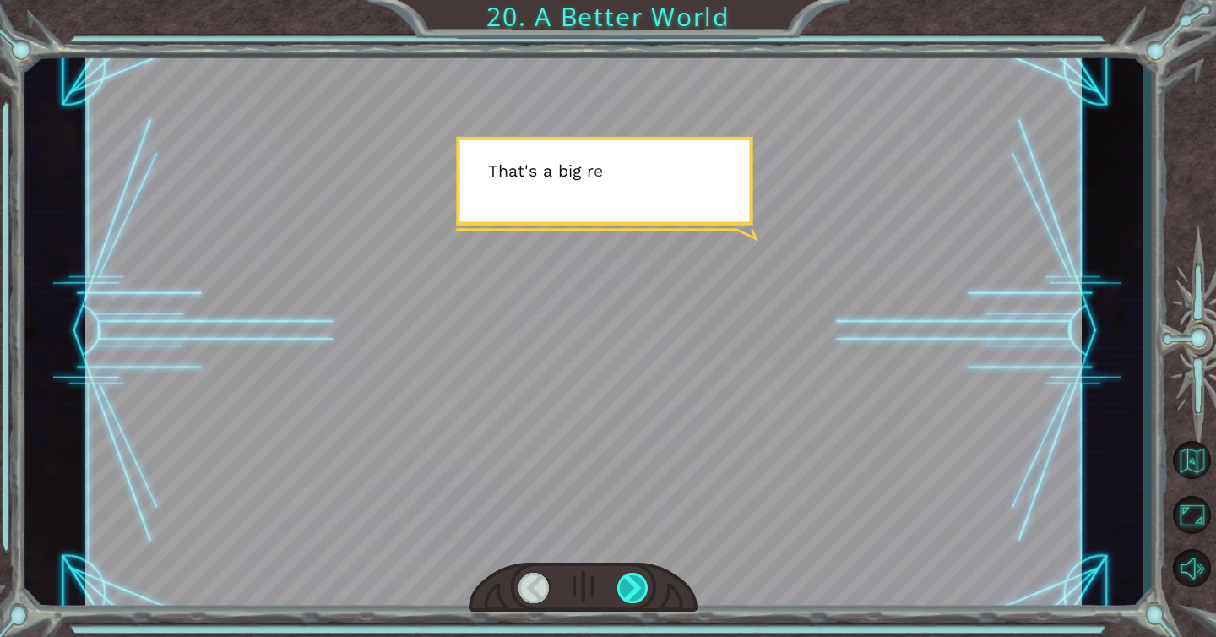
click at [628, 596] on div at bounding box center [633, 588] width 32 height 30
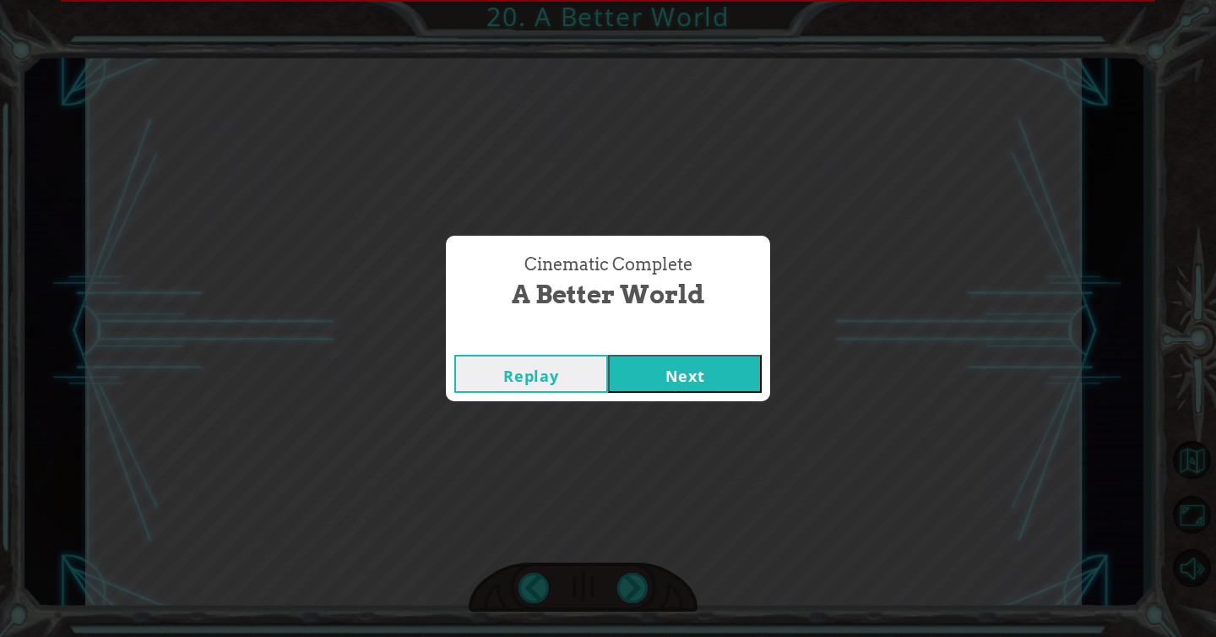
click at [682, 374] on button "Next" at bounding box center [685, 374] width 154 height 38
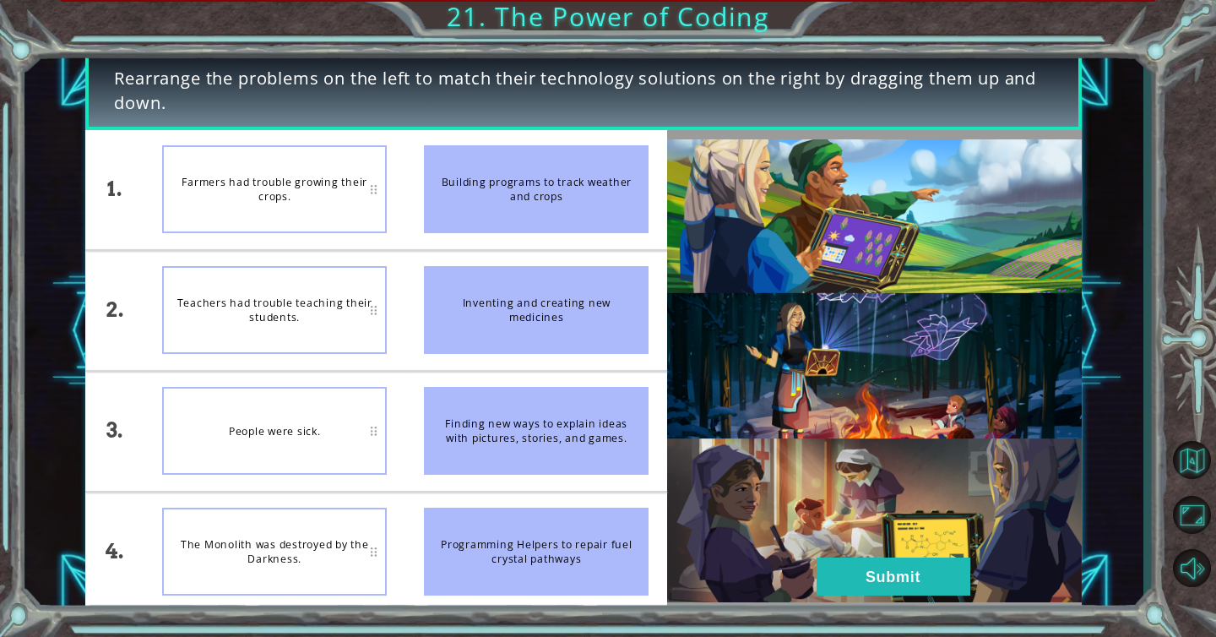
drag, startPoint x: 454, startPoint y: 184, endPoint x: 199, endPoint y: 213, distance: 255.8
click at [199, 214] on div "1. 2. 3. 4. Farmers had trouble growing their crops. Teachers had trouble teach…" at bounding box center [376, 370] width 582 height 481
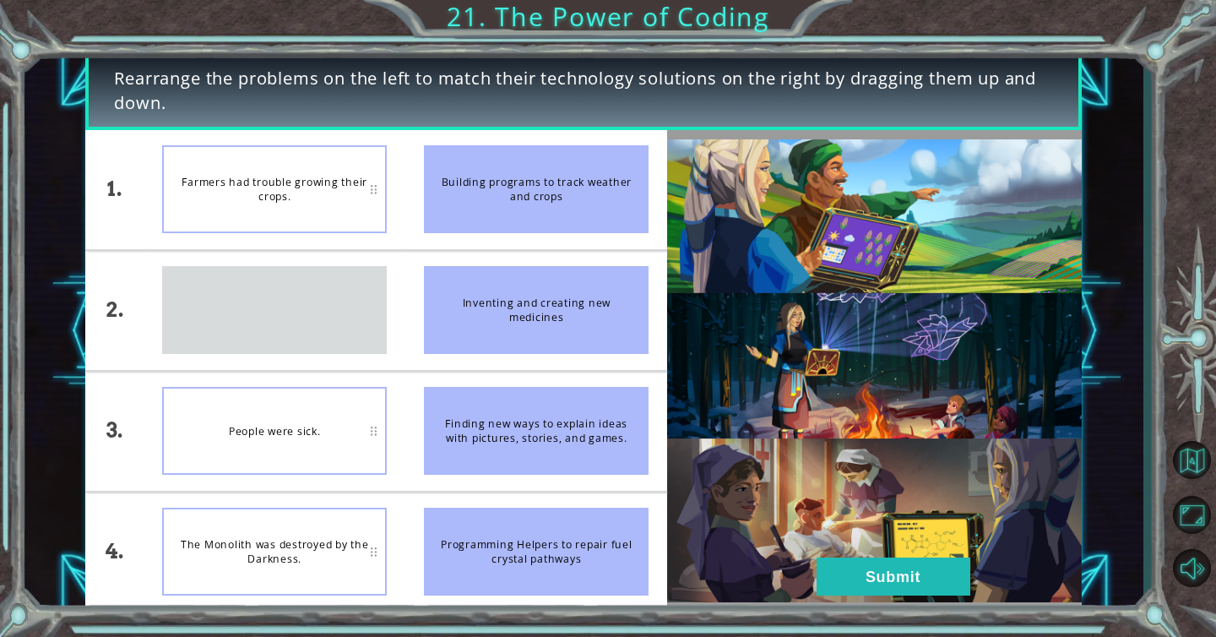
drag, startPoint x: 322, startPoint y: 307, endPoint x: 311, endPoint y: 407, distance: 100.3
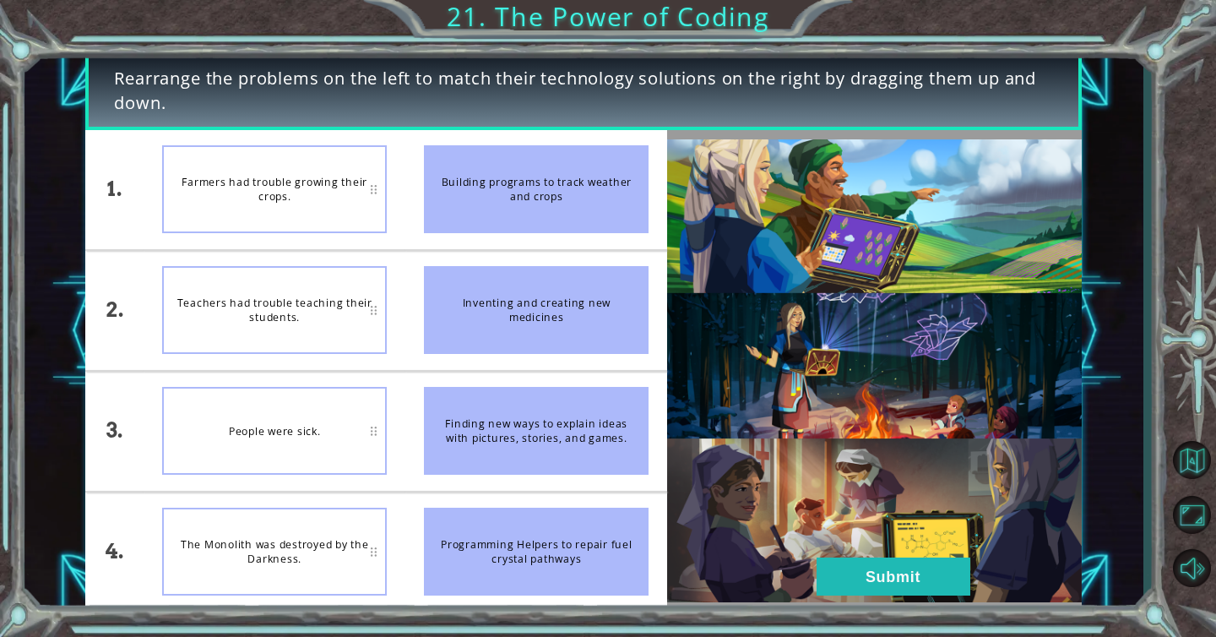
click at [311, 407] on div "People were sick." at bounding box center [274, 431] width 225 height 88
click at [810, 573] on img at bounding box center [874, 370] width 415 height 463
click at [812, 572] on img at bounding box center [874, 370] width 415 height 463
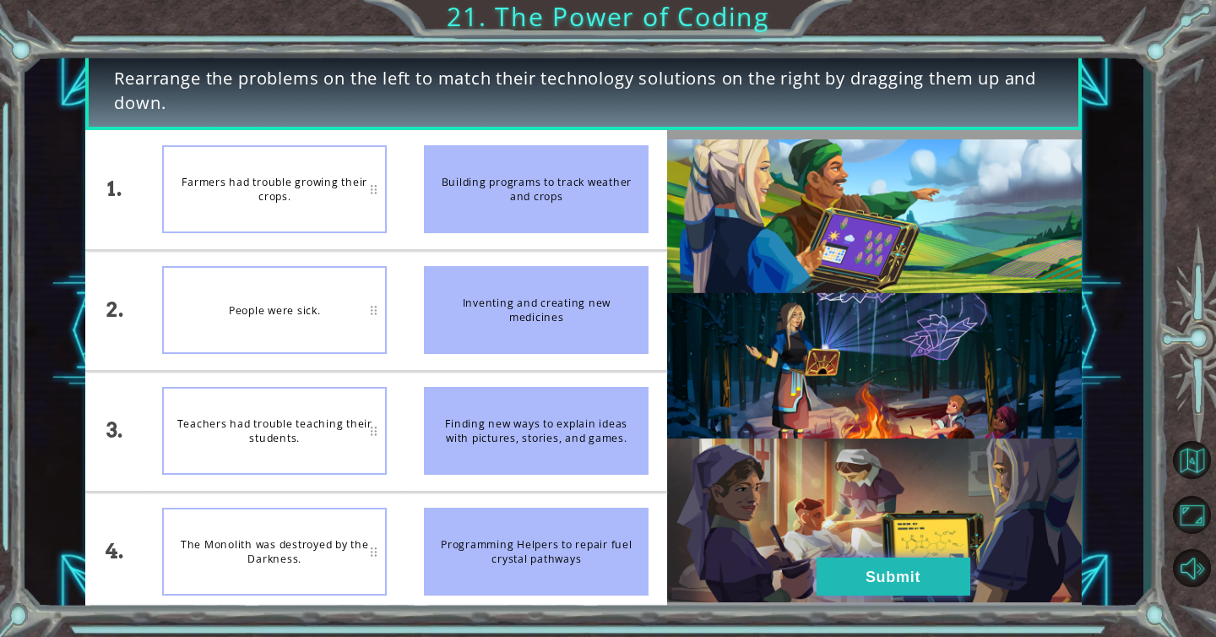
click at [829, 572] on button "Submit" at bounding box center [894, 576] width 154 height 38
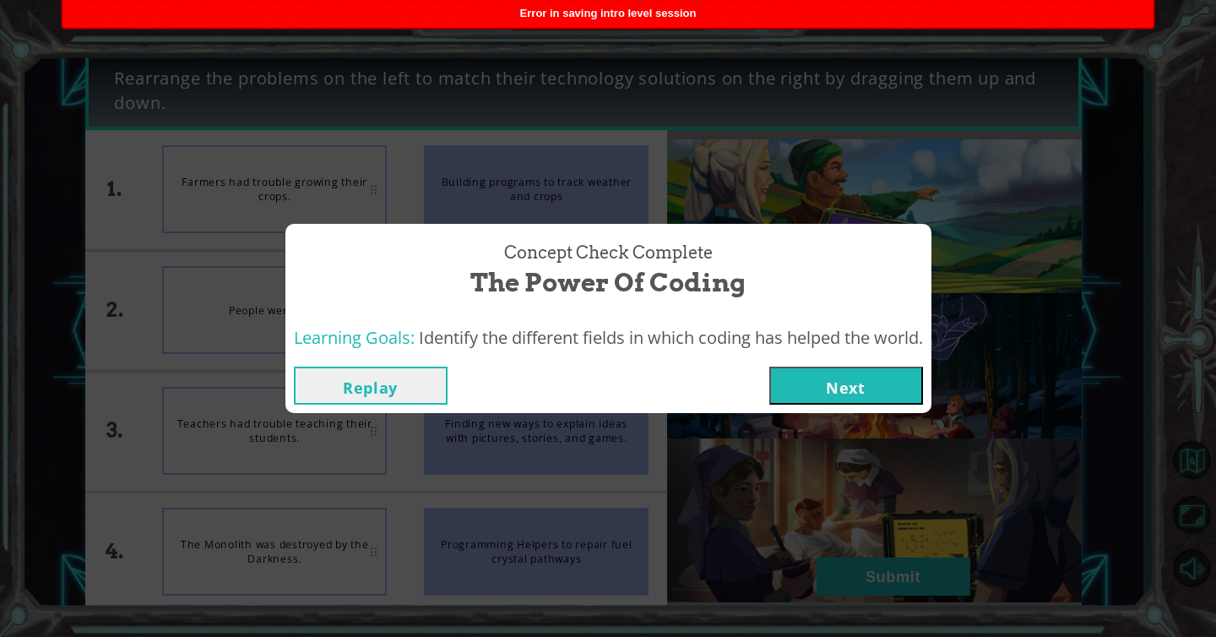
click at [818, 374] on button "Next" at bounding box center [846, 386] width 154 height 38
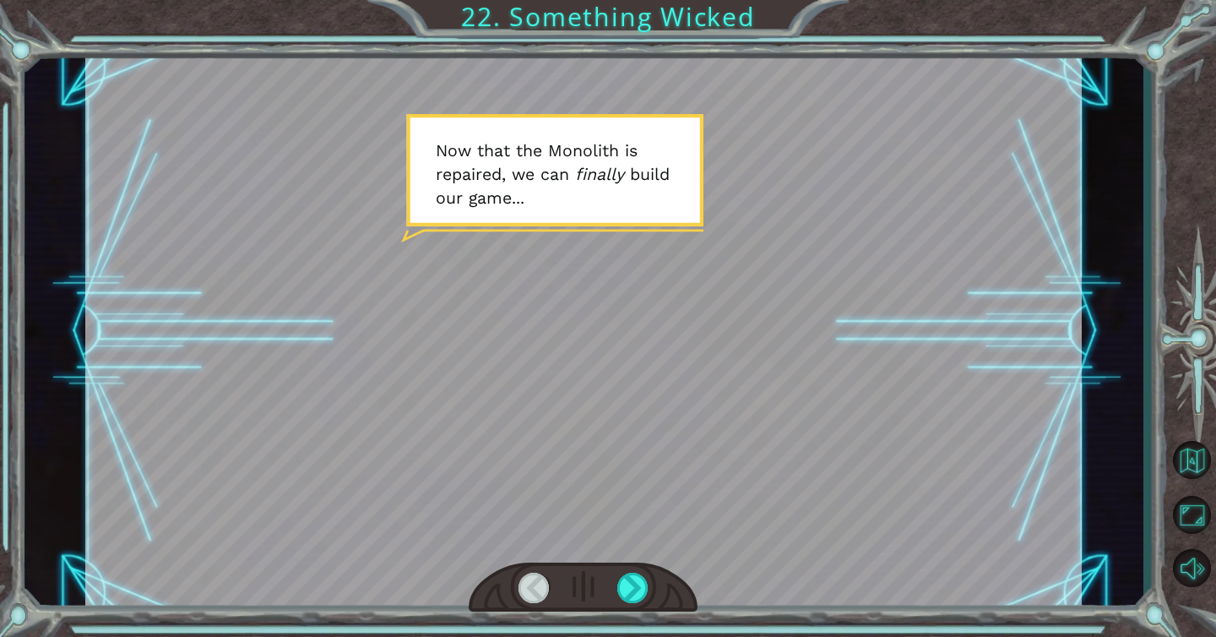
click at [614, 590] on div at bounding box center [583, 587] width 229 height 51
click at [626, 590] on div at bounding box center [633, 588] width 32 height 30
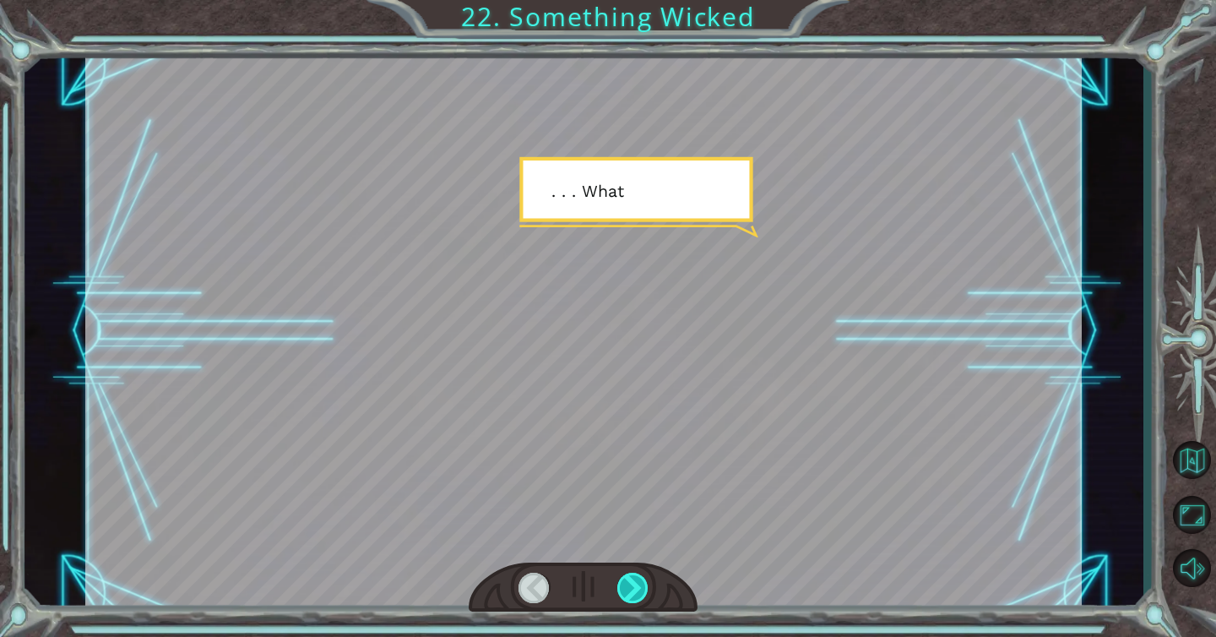
click at [626, 590] on div at bounding box center [633, 588] width 32 height 30
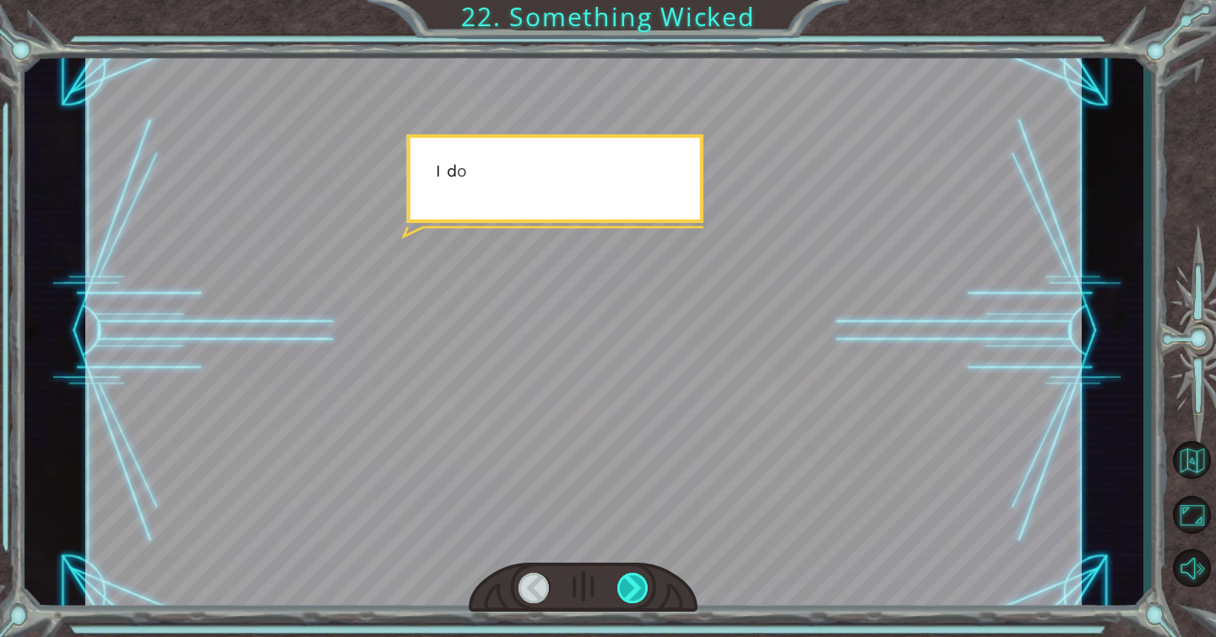
click at [626, 590] on div at bounding box center [633, 588] width 32 height 30
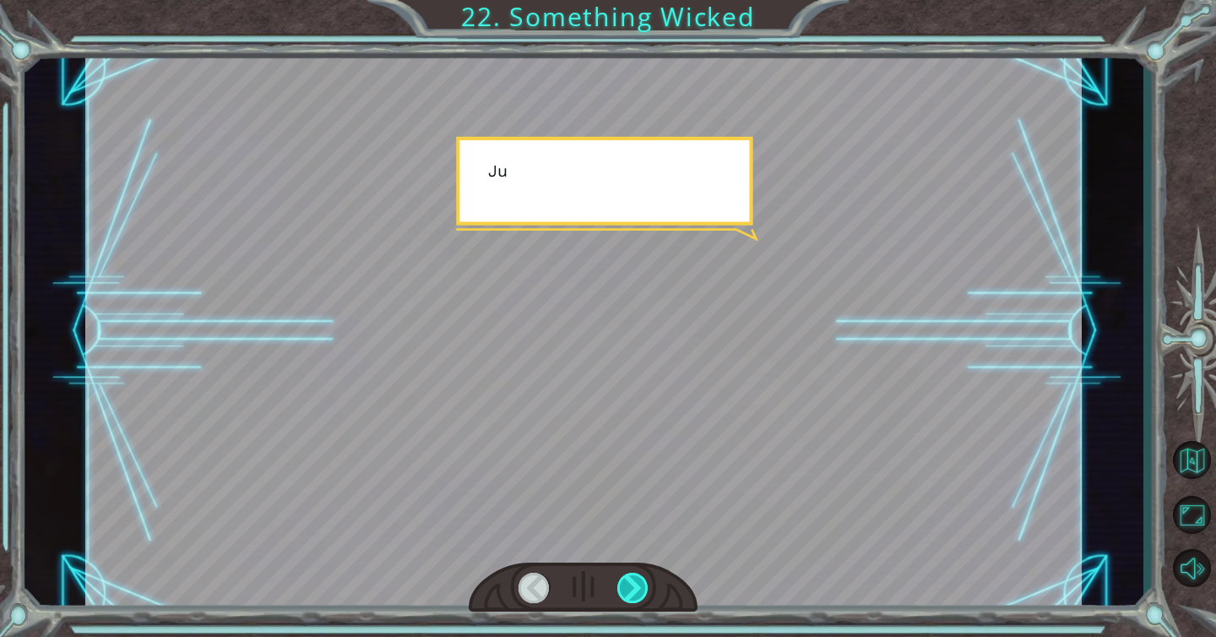
click at [626, 590] on div at bounding box center [633, 588] width 32 height 30
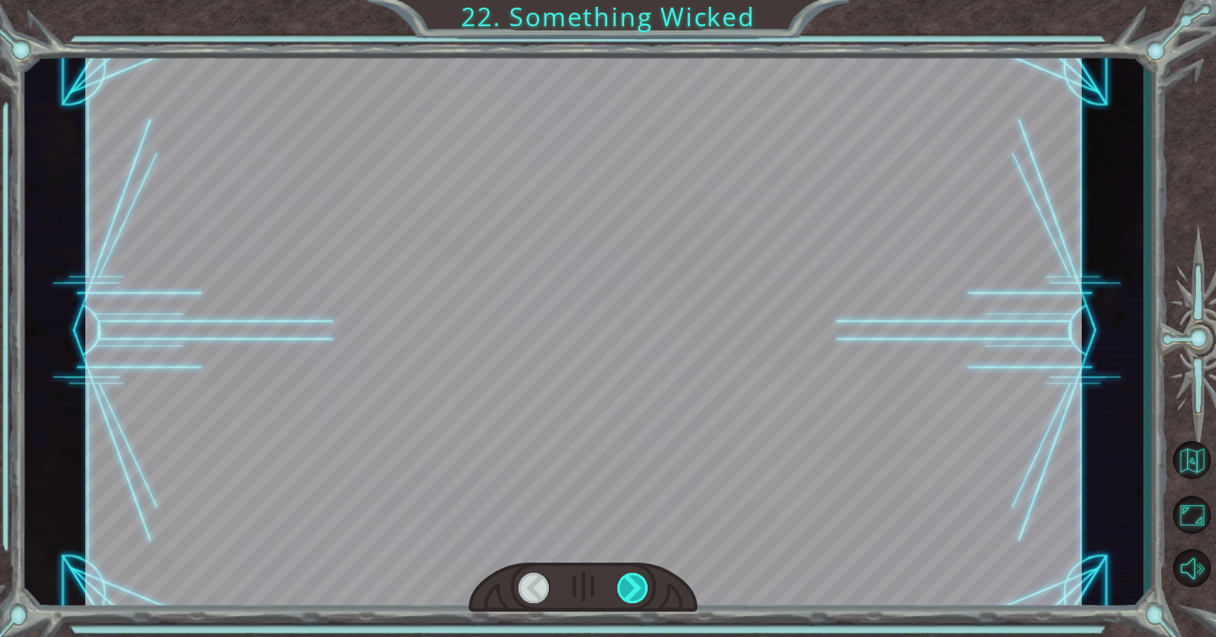
click at [626, 590] on div at bounding box center [633, 588] width 32 height 30
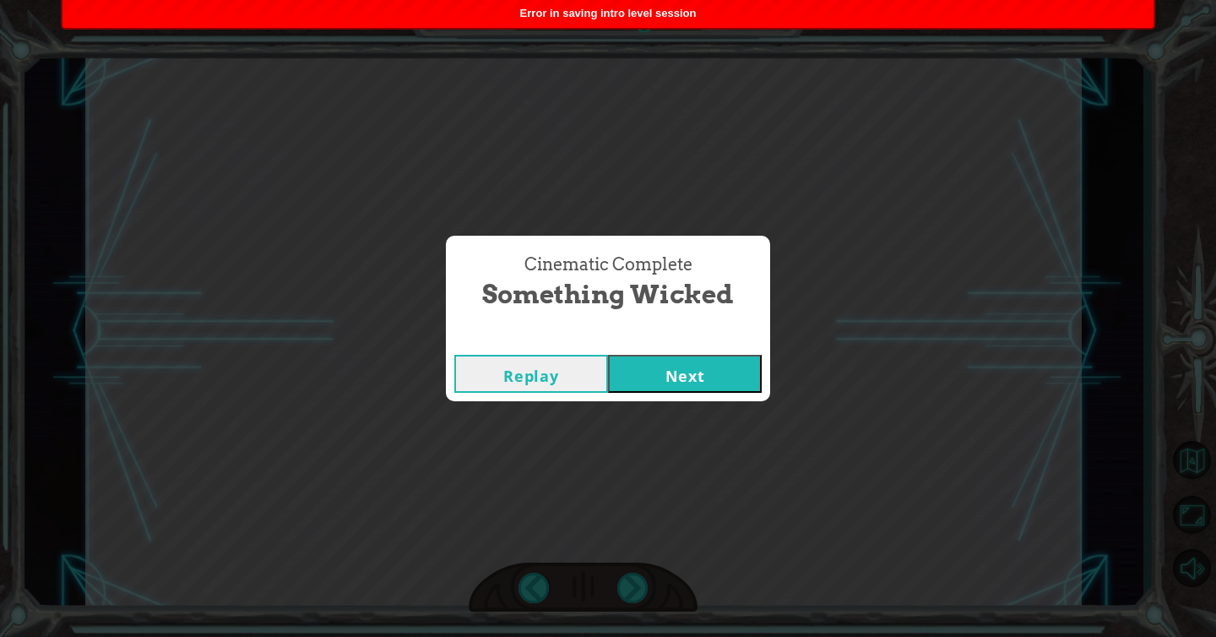
click at [651, 387] on button "Next" at bounding box center [685, 374] width 154 height 38
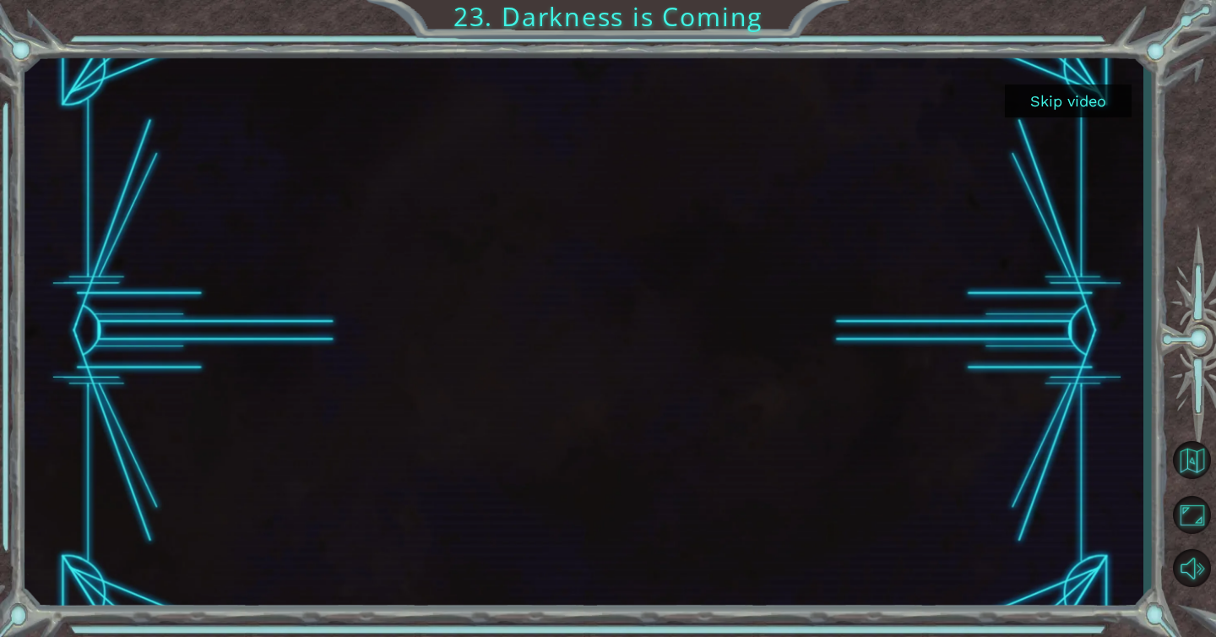
click at [1068, 104] on button "Skip video" at bounding box center [1068, 100] width 127 height 33
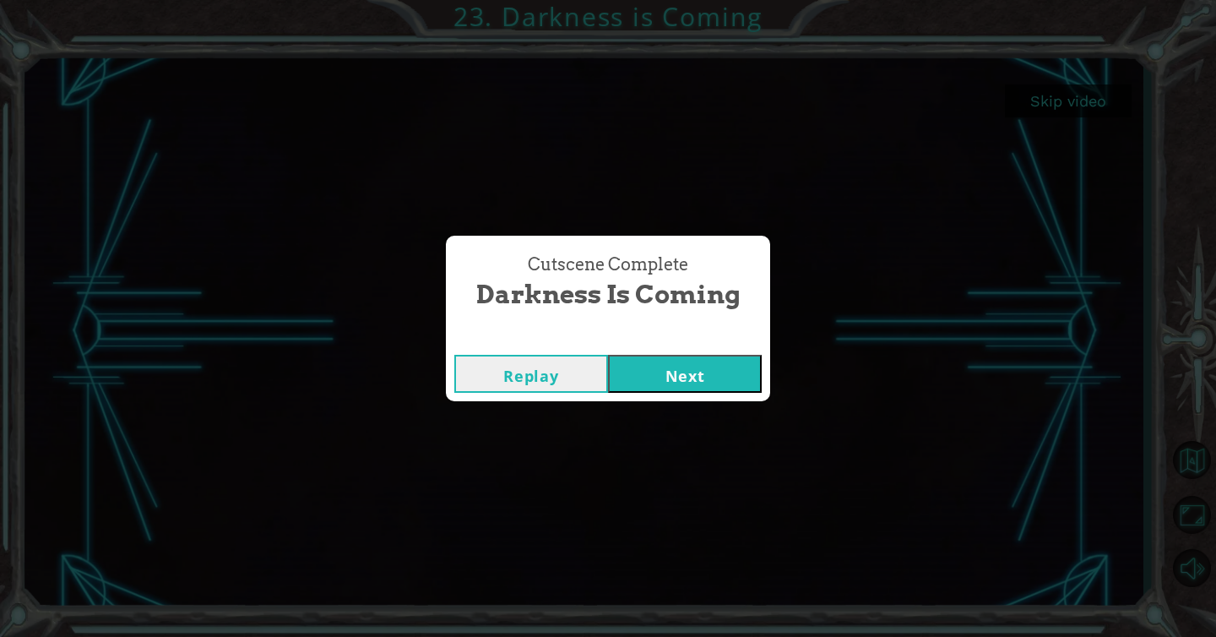
click at [701, 377] on button "Next" at bounding box center [685, 374] width 154 height 38
